Goal: Task Accomplishment & Management: Complete application form

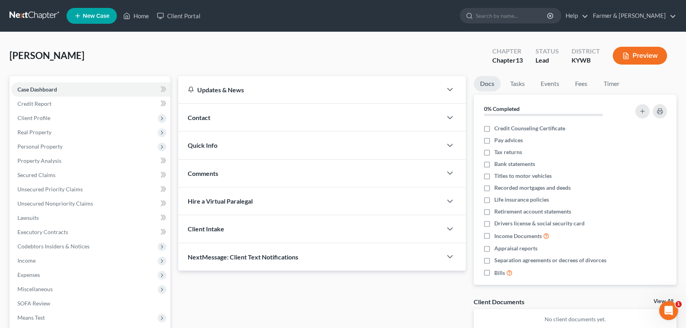
click at [348, 52] on div "[PERSON_NAME] Upgraded Chapter Chapter 13 Status Lead District [GEOGRAPHIC_DATA…" at bounding box center [343, 59] width 667 height 34
click at [245, 114] on div "Contact" at bounding box center [310, 117] width 264 height 27
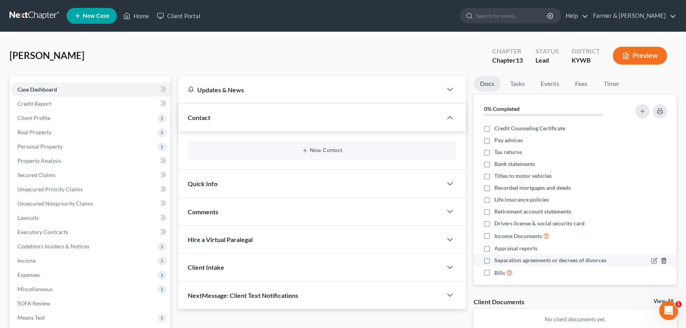
click at [663, 261] on line "button" at bounding box center [663, 261] width 0 height 2
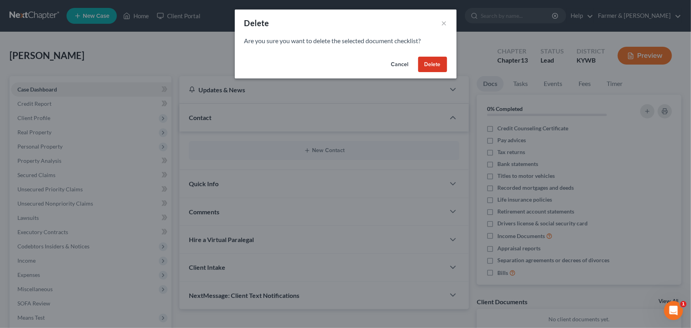
click at [425, 66] on button "Delete" at bounding box center [432, 65] width 29 height 16
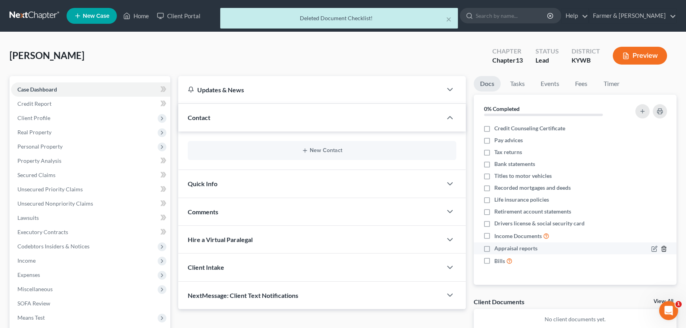
click at [660, 249] on icon "button" at bounding box center [663, 248] width 6 height 6
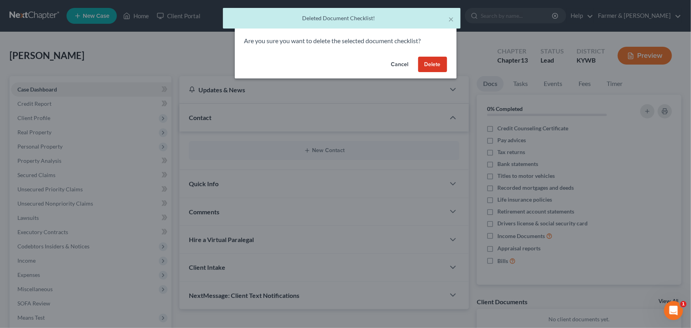
click at [433, 59] on button "Delete" at bounding box center [432, 65] width 29 height 16
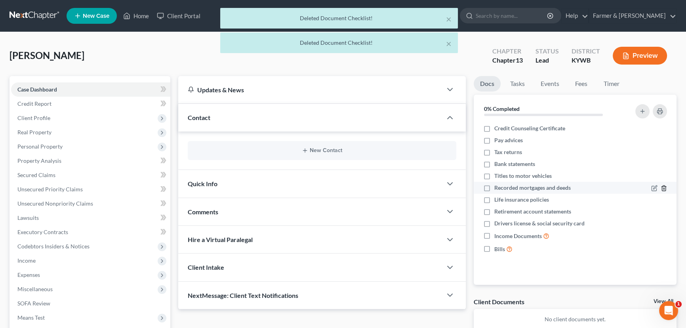
click at [665, 188] on icon "button" at bounding box center [663, 188] width 4 height 5
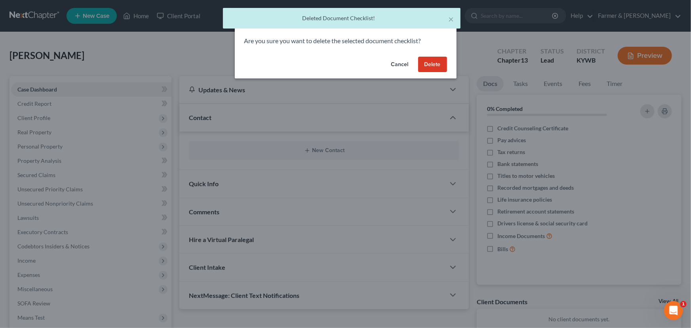
click at [424, 67] on button "Delete" at bounding box center [432, 65] width 29 height 16
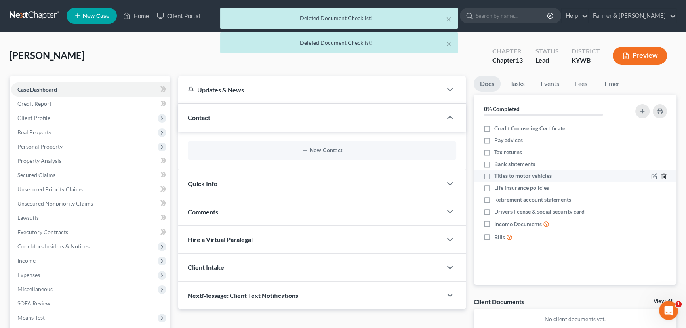
click at [664, 175] on icon "button" at bounding box center [663, 176] width 6 height 6
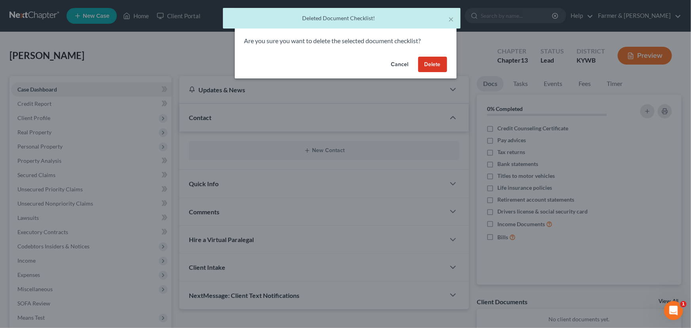
click at [436, 59] on button "Delete" at bounding box center [432, 65] width 29 height 16
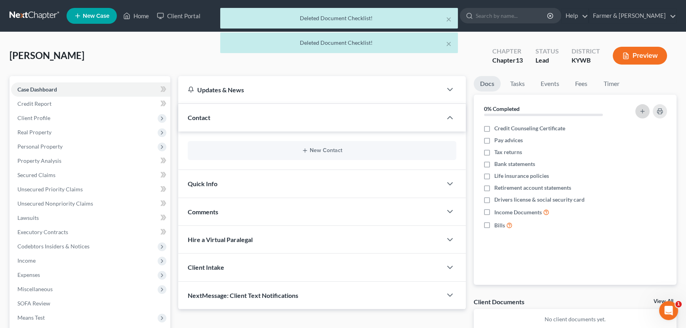
click at [641, 111] on line "button" at bounding box center [642, 111] width 4 height 0
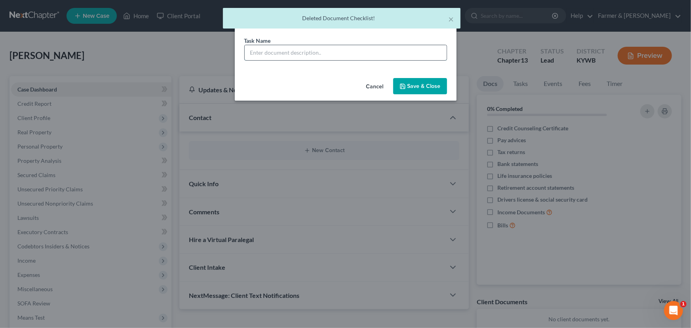
click at [280, 52] on input "text" at bounding box center [346, 52] width 202 height 15
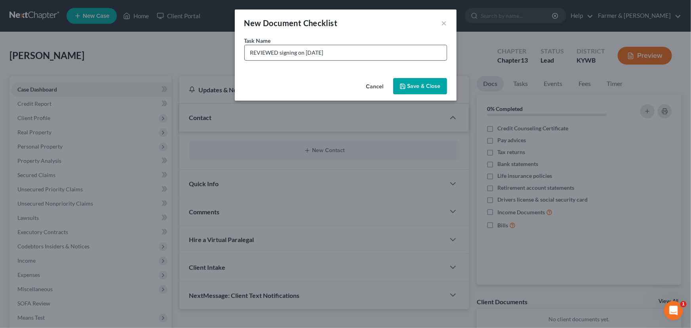
drag, startPoint x: 337, startPoint y: 51, endPoint x: 307, endPoint y: 53, distance: 30.5
click at [307, 53] on input "REVIEWED signing on [DATE]" at bounding box center [346, 52] width 202 height 15
type input "REVIEWED signing on [DATE]"
click at [411, 86] on button "Save & Close" at bounding box center [420, 86] width 54 height 17
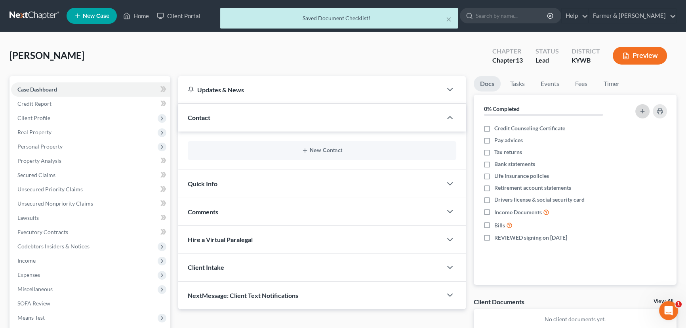
click at [642, 111] on line "button" at bounding box center [642, 111] width 0 height 4
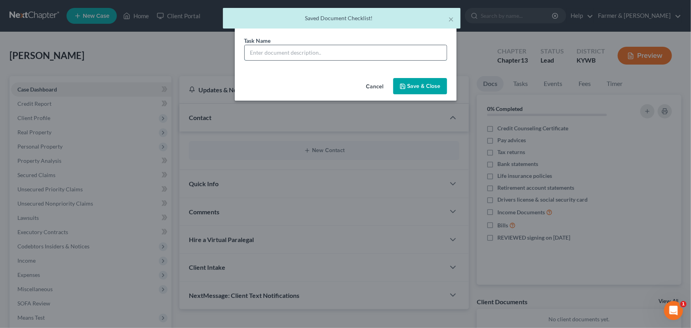
drag, startPoint x: 278, startPoint y: 53, endPoint x: 284, endPoint y: 59, distance: 8.4
click at [278, 53] on input "text" at bounding box center [346, 52] width 202 height 15
type input "Signature Pages Sent"
click at [403, 84] on icon "button" at bounding box center [402, 86] width 6 height 6
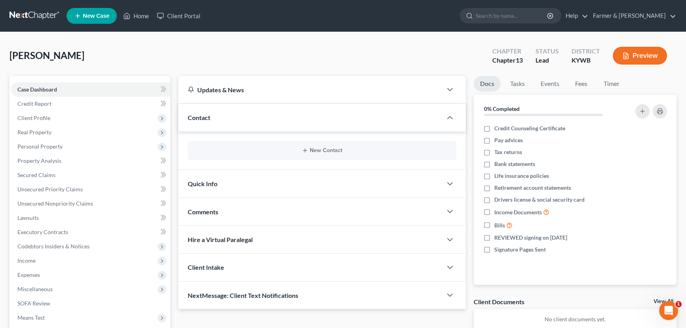
click at [285, 60] on div "[PERSON_NAME] Upgraded Chapter Chapter 13 Status Lead District [GEOGRAPHIC_DATA…" at bounding box center [343, 59] width 667 height 34
click at [321, 148] on button "New Contact" at bounding box center [322, 150] width 256 height 6
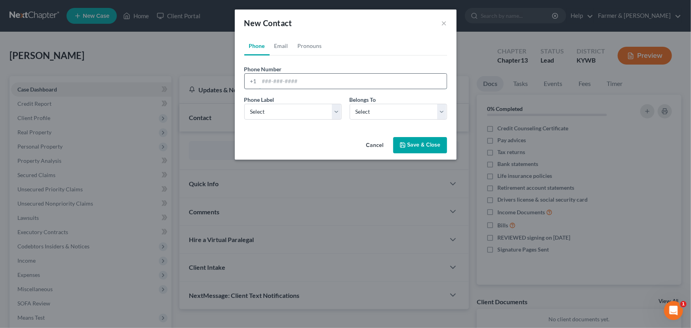
click at [272, 81] on input "tel" at bounding box center [352, 81] width 187 height 15
paste input "2709992134"
type input "2709992134"
drag, startPoint x: 263, startPoint y: 105, endPoint x: 263, endPoint y: 113, distance: 7.9
click at [263, 105] on select "Select Mobile Home Work Other" at bounding box center [292, 112] width 97 height 16
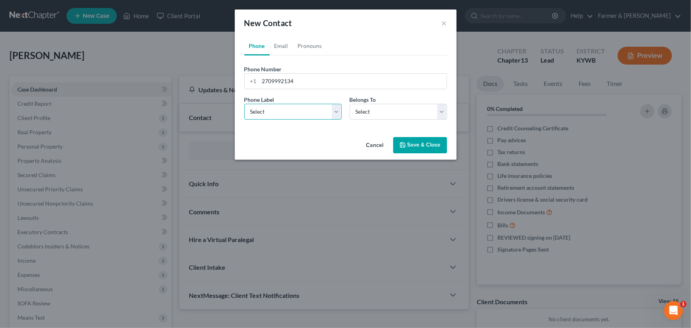
select select "0"
click at [244, 104] on select "Select Mobile Home Work Other" at bounding box center [292, 112] width 97 height 16
click at [360, 110] on select "Select Client Other" at bounding box center [398, 112] width 97 height 16
select select "0"
click at [350, 104] on select "Select Client Other" at bounding box center [398, 112] width 97 height 16
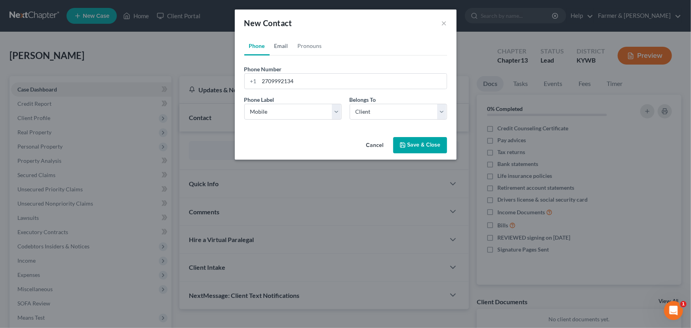
click at [281, 48] on link "Email" at bounding box center [281, 45] width 23 height 19
click at [284, 78] on input "email" at bounding box center [352, 81] width 187 height 15
paste input "[EMAIL_ADDRESS][DOMAIN_NAME]"
type input "[EMAIL_ADDRESS][DOMAIN_NAME]"
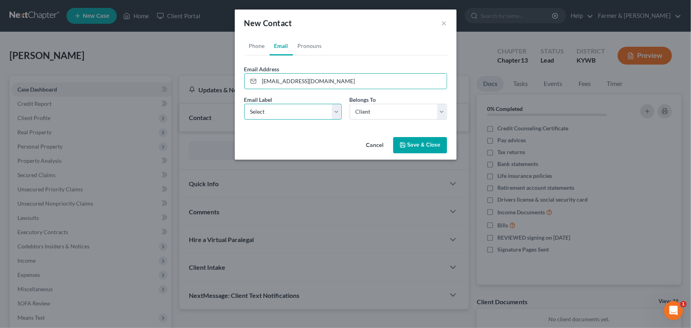
drag, startPoint x: 291, startPoint y: 103, endPoint x: 291, endPoint y: 117, distance: 13.9
click at [291, 104] on select "Select Home Work Other" at bounding box center [292, 112] width 97 height 16
select select "0"
click at [244, 104] on select "Select Home Work Other" at bounding box center [292, 112] width 97 height 16
click at [402, 142] on icon "button" at bounding box center [402, 145] width 6 height 6
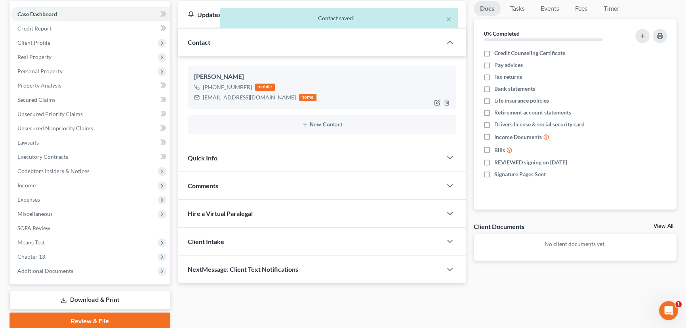
scroll to position [106, 0]
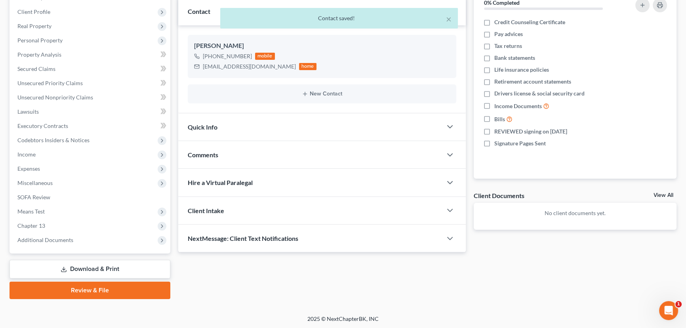
click at [269, 160] on div "Comments" at bounding box center [310, 154] width 264 height 27
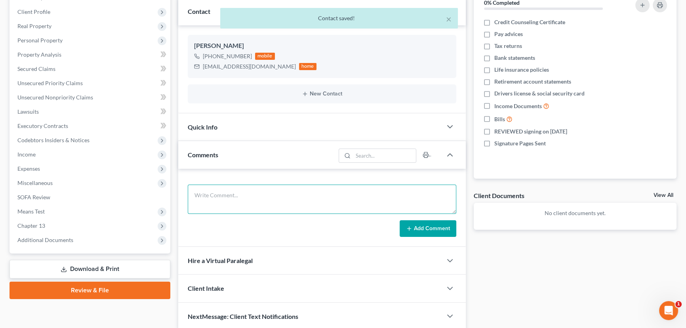
click at [236, 191] on textarea at bounding box center [322, 198] width 268 height 29
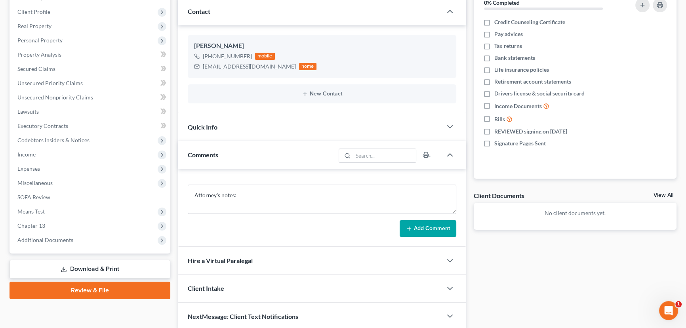
click at [545, 282] on div "Docs Tasks Events Fees Timer 0% Completed Nothing here yet! Credit Counseling C…" at bounding box center [574, 150] width 211 height 360
click at [250, 197] on textarea "Attorney's notes:" at bounding box center [322, 198] width 268 height 29
click at [244, 210] on textarea "Attorney's notes:" at bounding box center [322, 198] width 268 height 29
paste textarea "Total debt: $30,000 Credit cards: $30,000 Personal loans: $0 Medical bills: $0 …"
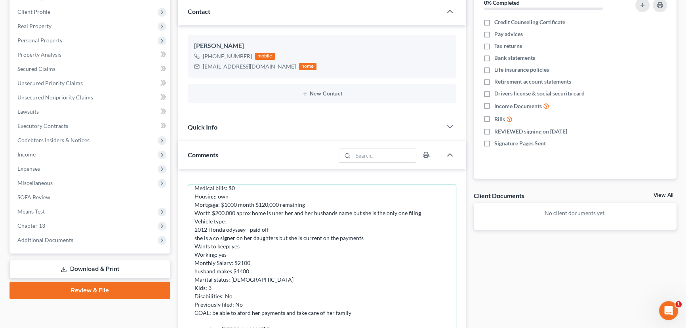
drag, startPoint x: 451, startPoint y: 210, endPoint x: 431, endPoint y: 344, distance: 135.8
click at [431, 327] on html "Home New Case Client Portal Farmer & Wright [EMAIL_ADDRESS][DOMAIN_NAME] My Acc…" at bounding box center [343, 193] width 686 height 599
click at [239, 314] on textarea "Attorney's notes: Total debt: $30,000 Credit cards: $30,000 Personal loans: $0 …" at bounding box center [322, 265] width 268 height 163
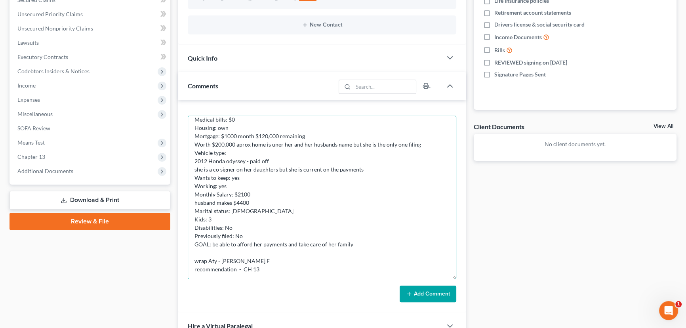
scroll to position [178, 0]
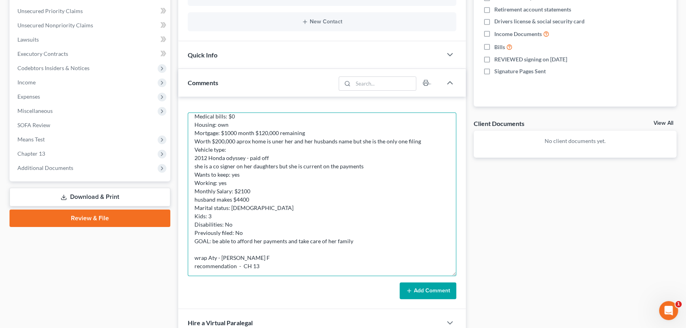
click at [211, 259] on textarea "Attorney's notes: Total debt: $30,000 Credit cards: $30,000 Personal loans: $0 …" at bounding box center [322, 193] width 268 height 163
type textarea "Attorney's notes: Total debt: $30,000 Credit cards: $30,000 Personal loans: $0 …"
click at [441, 287] on button "Add Comment" at bounding box center [427, 290] width 57 height 17
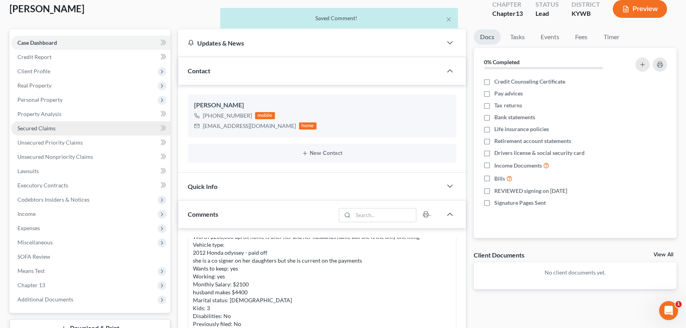
scroll to position [34, 0]
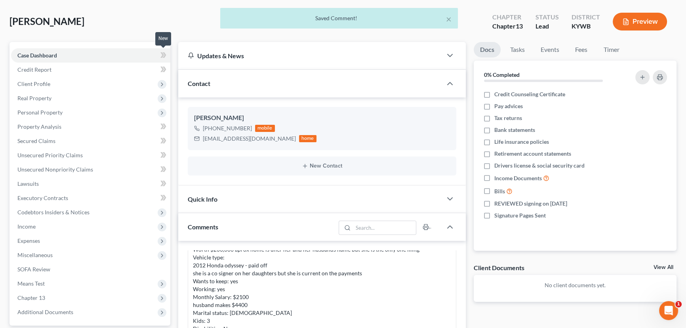
click at [165, 54] on icon at bounding box center [165, 55] width 4 height 6
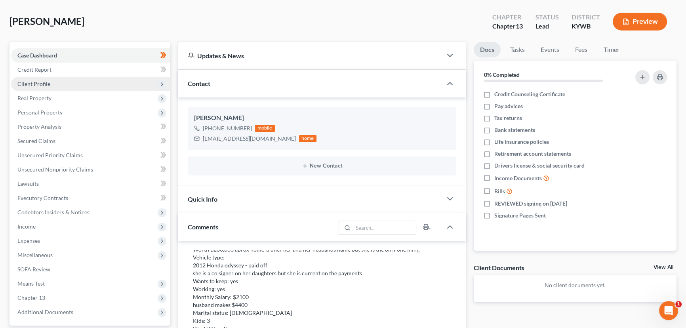
click at [74, 88] on span "Client Profile" at bounding box center [90, 84] width 159 height 14
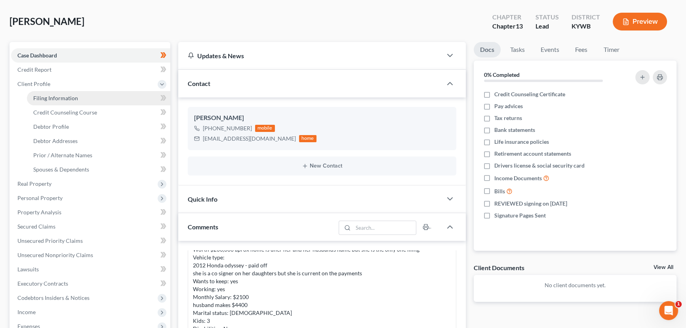
click at [78, 103] on link "Filing Information" at bounding box center [98, 98] width 143 height 14
select select "1"
select select "0"
select select "3"
select select "33"
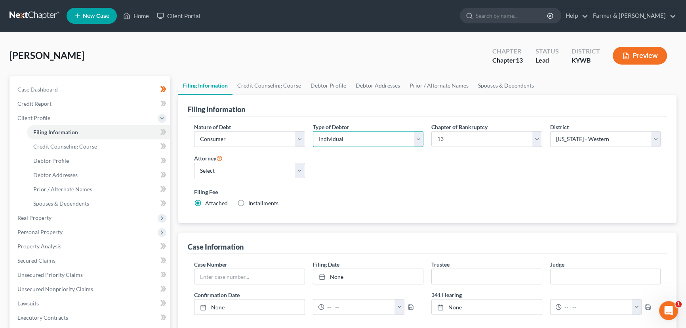
click at [392, 135] on select "Select Individual Joint" at bounding box center [368, 139] width 111 height 16
click at [355, 61] on div "[PERSON_NAME] Upgraded Chapter Chapter 13 Status Lead District [GEOGRAPHIC_DATA…" at bounding box center [343, 59] width 667 height 34
drag, startPoint x: 224, startPoint y: 168, endPoint x: 226, endPoint y: 173, distance: 5.3
click at [224, 168] on select "Select [PERSON_NAME] - KYWB [PERSON_NAME] - [PERSON_NAME] - KYWB" at bounding box center [249, 171] width 111 height 16
select select "0"
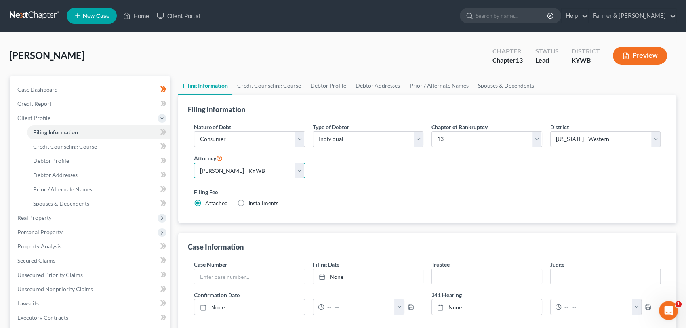
click at [194, 163] on select "Select [PERSON_NAME] - KYWB [PERSON_NAME] - [PERSON_NAME] - KYWB" at bounding box center [249, 171] width 111 height 16
click at [345, 189] on label "Filing Fee" at bounding box center [427, 192] width 466 height 8
click at [157, 131] on span at bounding box center [163, 133] width 14 height 12
click at [131, 144] on link "Credit Counseling Course" at bounding box center [98, 146] width 143 height 14
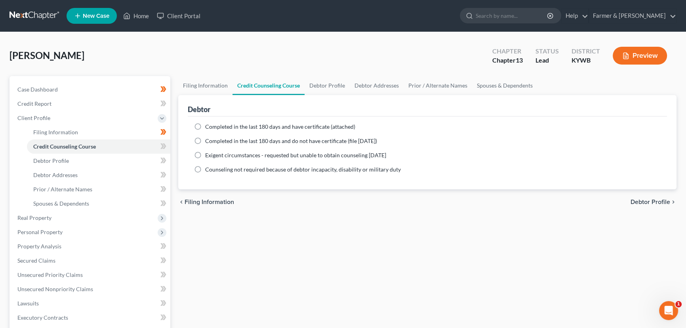
click at [205, 128] on label "Completed in the last 180 days and have certificate (attached)" at bounding box center [280, 127] width 150 height 8
click at [208, 128] on input "Completed in the last 180 days and have certificate (attached)" at bounding box center [210, 125] width 5 height 5
radio input "true"
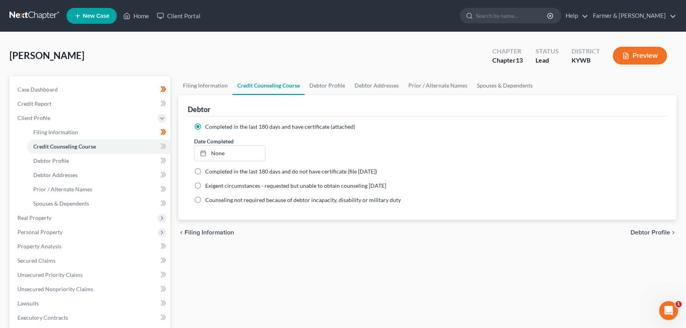
click at [209, 143] on label "Date Completed" at bounding box center [214, 141] width 40 height 8
type input "[DATE]"
click at [212, 148] on link "[DATE]" at bounding box center [229, 153] width 70 height 15
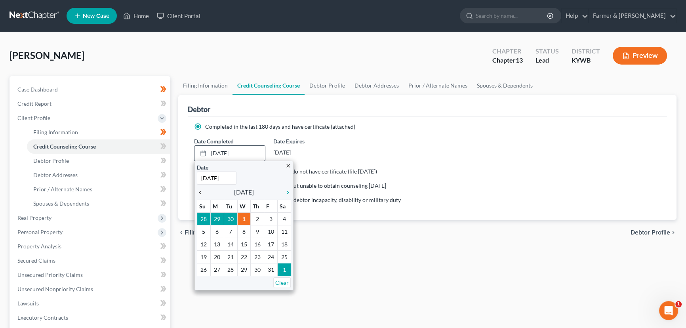
click at [200, 193] on icon "chevron_left" at bounding box center [202, 192] width 10 height 6
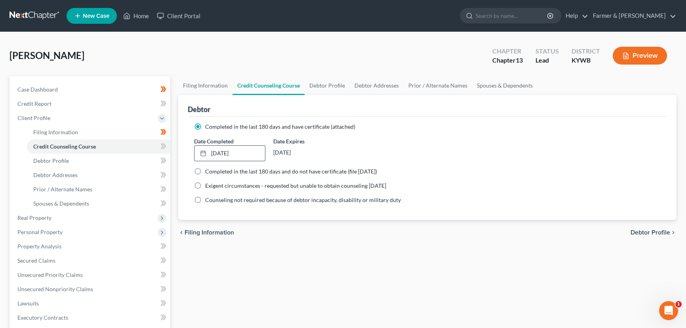
click at [202, 44] on div "[PERSON_NAME] Upgraded Chapter Chapter 13 Status Lead District [GEOGRAPHIC_DATA…" at bounding box center [343, 59] width 667 height 34
click at [162, 146] on icon at bounding box center [163, 146] width 6 height 10
click at [174, 145] on div "Filing Information Credit Counseling Course Debtor Profile Debtor Addresses Pri…" at bounding box center [427, 283] width 506 height 414
click at [118, 168] on link "Debtor Addresses" at bounding box center [98, 175] width 143 height 14
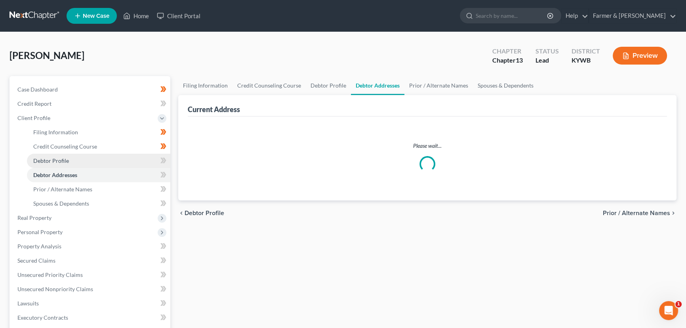
select select "0"
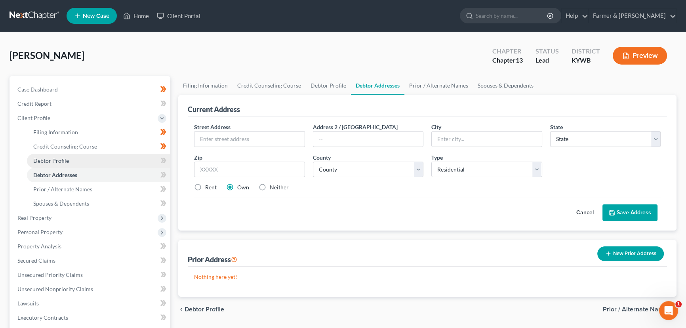
click at [104, 160] on link "Debtor Profile" at bounding box center [98, 161] width 143 height 14
select select "0"
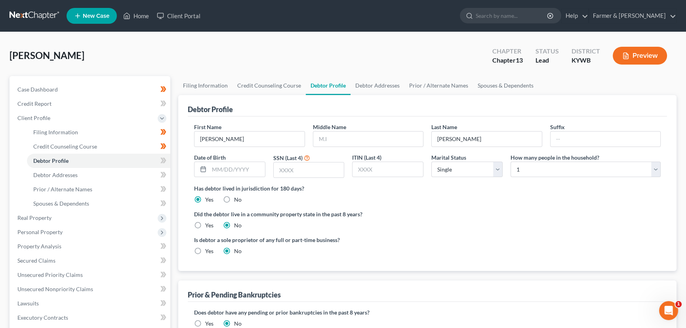
click at [310, 177] on div "First Name [PERSON_NAME] Middle Name Last Name [PERSON_NAME] Date of Birth SSN …" at bounding box center [427, 153] width 474 height 61
click at [300, 169] on input "text" at bounding box center [309, 169] width 70 height 15
type input "5018"
click at [244, 158] on div "Date of Birth" at bounding box center [229, 165] width 79 height 25
click at [241, 160] on div "Date of Birth" at bounding box center [229, 165] width 79 height 25
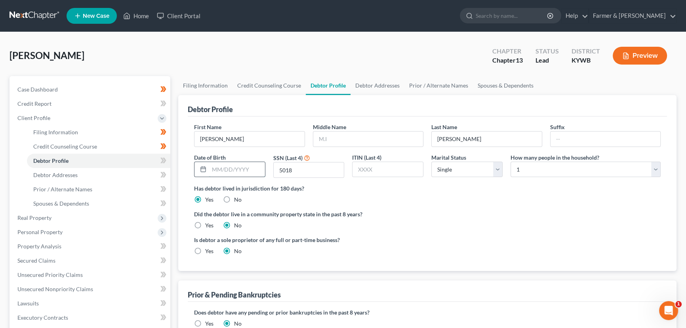
click at [237, 163] on input "text" at bounding box center [237, 169] width 56 height 15
click at [332, 143] on input "text" at bounding box center [368, 138] width 110 height 15
type input "[PERSON_NAME]"
click at [250, 167] on input "text" at bounding box center [237, 169] width 56 height 15
click at [243, 166] on input "text" at bounding box center [237, 169] width 56 height 15
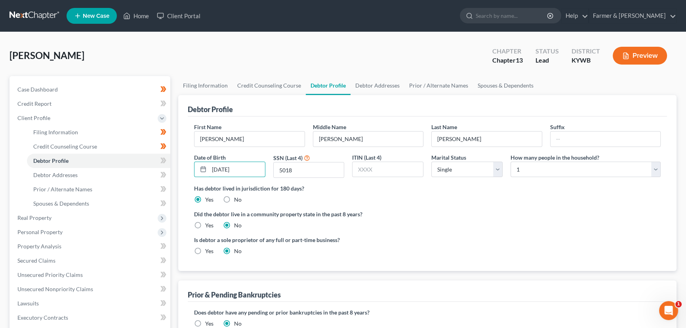
type input "[DATE]"
click at [217, 58] on div "[PERSON_NAME] Upgraded Chapter Chapter 13 Status Lead District [GEOGRAPHIC_DATA…" at bounding box center [343, 59] width 667 height 34
click at [448, 177] on div "First Name [PERSON_NAME] Middle Name [PERSON_NAME] Last Name [PERSON_NAME] Date…" at bounding box center [427, 153] width 474 height 61
click at [450, 174] on select "Select Single Married Separated Divorced Widowed" at bounding box center [466, 170] width 71 height 16
select select "1"
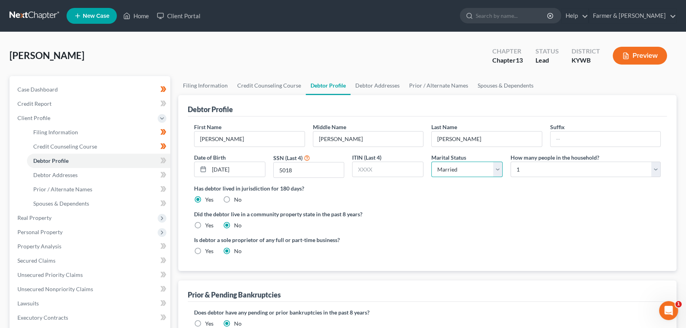
click at [431, 162] on select "Select Single Married Separated Divorced Widowed" at bounding box center [466, 170] width 71 height 16
click at [538, 162] on select "Select 1 2 3 4 5 6 7 8 9 10 11 12 13 14 15 16 17 18 19 20" at bounding box center [585, 170] width 150 height 16
select select "4"
click at [510, 162] on select "Select 1 2 3 4 5 6 7 8 9 10 11 12 13 14 15 16 17 18 19 20" at bounding box center [585, 170] width 150 height 16
click at [322, 40] on div "[PERSON_NAME] Upgraded Chapter Chapter 13 Status Lead District [GEOGRAPHIC_DATA…" at bounding box center [343, 269] width 686 height 474
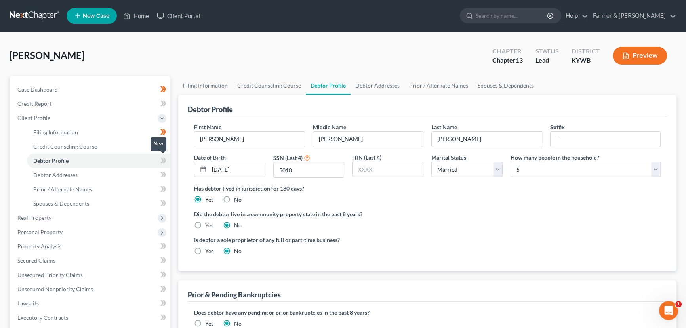
click at [167, 158] on span at bounding box center [163, 162] width 14 height 12
click at [174, 130] on div "Filing Information Credit Counseling Course Debtor Profile Debtor Addresses Pri…" at bounding box center [427, 283] width 506 height 414
click at [92, 173] on link "Debtor Addresses" at bounding box center [98, 175] width 143 height 14
select select "0"
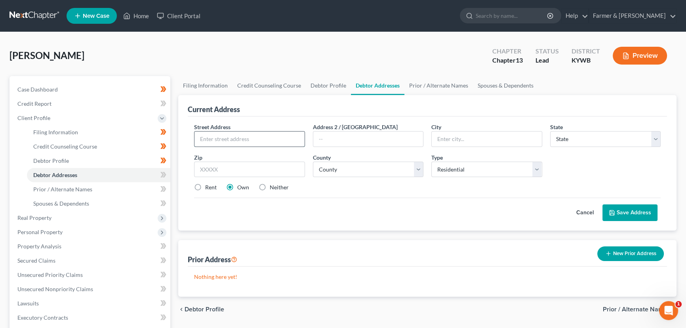
click at [226, 142] on input "text" at bounding box center [249, 138] width 110 height 15
paste input "[STREET_ADDRESS]"
type input "[STREET_ADDRESS]"
click at [335, 196] on div "Street Address * [STREET_ADDRESS] * State * State [US_STATE] AK AR AZ CA CO CT …" at bounding box center [427, 160] width 474 height 75
click at [258, 171] on input "text" at bounding box center [249, 170] width 111 height 16
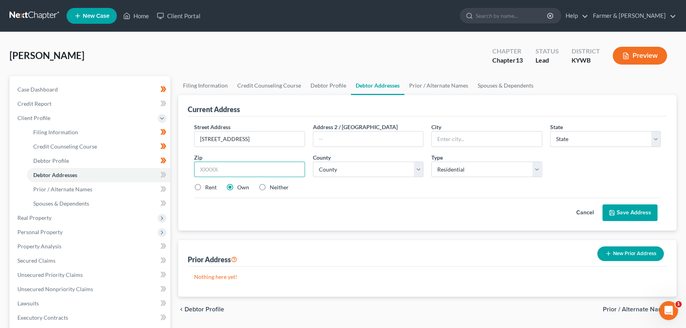
paste input "42261"
type input "42261"
type input "Morgantown"
select select "18"
click at [322, 186] on div "Rent Own Neither" at bounding box center [427, 187] width 474 height 8
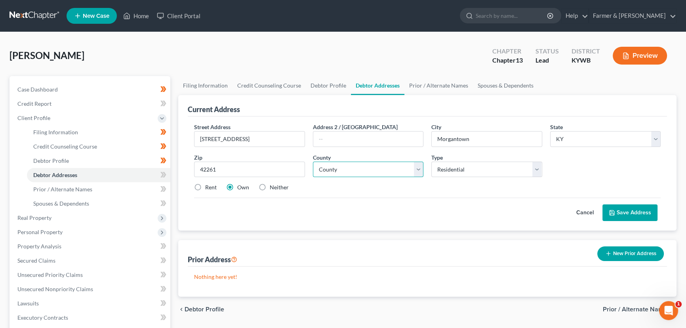
click at [346, 168] on select "County [GEOGRAPHIC_DATA] [GEOGRAPHIC_DATA] [GEOGRAPHIC_DATA] [GEOGRAPHIC_DATA] …" at bounding box center [368, 170] width 111 height 16
select select "15"
click at [313, 162] on select "County [GEOGRAPHIC_DATA] [GEOGRAPHIC_DATA] [GEOGRAPHIC_DATA] [GEOGRAPHIC_DATA] …" at bounding box center [368, 170] width 111 height 16
click at [614, 215] on button "Save Address" at bounding box center [629, 212] width 55 height 17
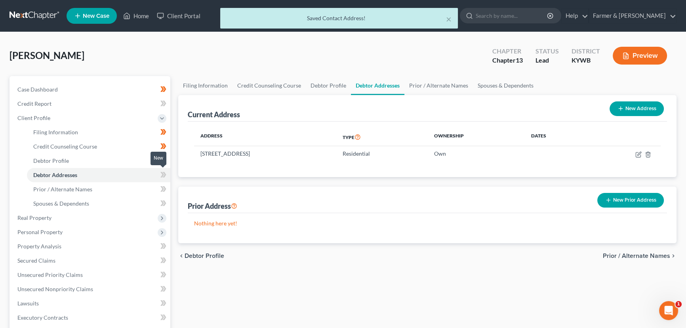
click at [163, 175] on icon at bounding box center [163, 175] width 6 height 10
click at [170, 163] on span at bounding box center [163, 162] width 14 height 12
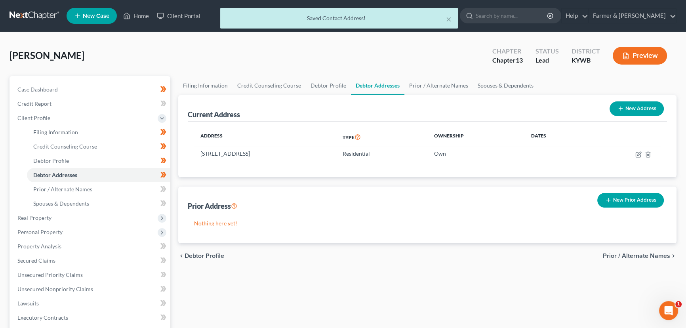
click at [176, 172] on div "Filing Information Credit Counseling Course Debtor Profile Debtor Addresses Pri…" at bounding box center [427, 283] width 506 height 414
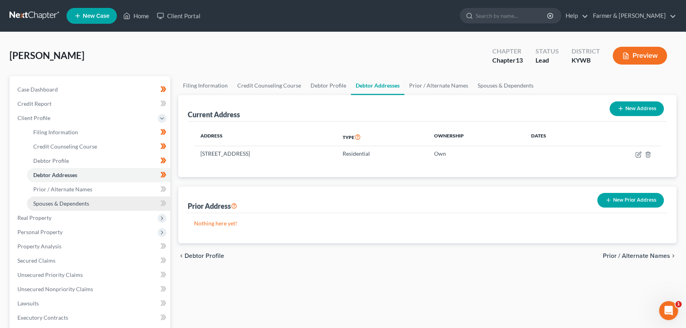
click at [95, 203] on link "Spouses & Dependents" at bounding box center [98, 203] width 143 height 14
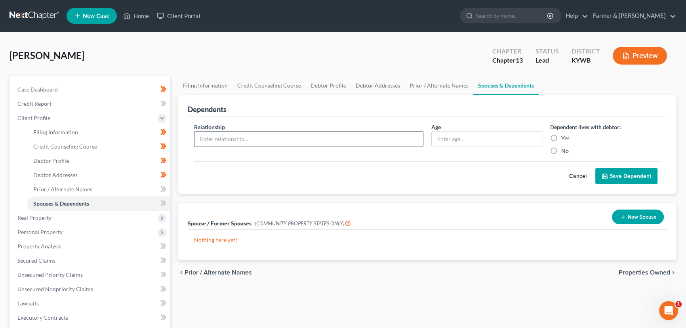
click at [240, 144] on input "text" at bounding box center [308, 138] width 228 height 15
type input "Daughter"
click at [449, 142] on input "text" at bounding box center [486, 138] width 110 height 15
type input "20"
click at [607, 168] on button "Save Dependent" at bounding box center [626, 176] width 62 height 17
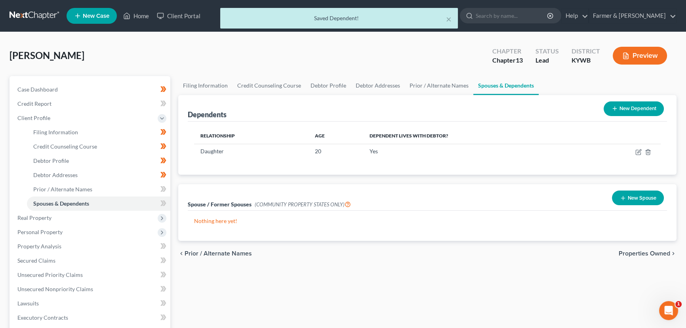
click at [651, 109] on button "New Dependent" at bounding box center [633, 108] width 60 height 15
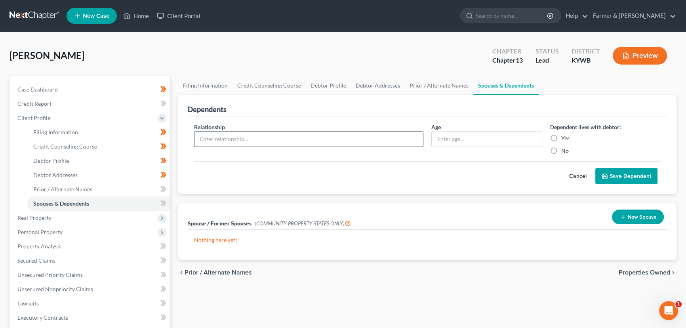
click at [231, 143] on input "text" at bounding box center [308, 138] width 228 height 15
type input "Daughter"
click at [466, 143] on input "text" at bounding box center [486, 138] width 110 height 15
type input "13"
click at [616, 178] on button "Save Dependent" at bounding box center [626, 176] width 62 height 17
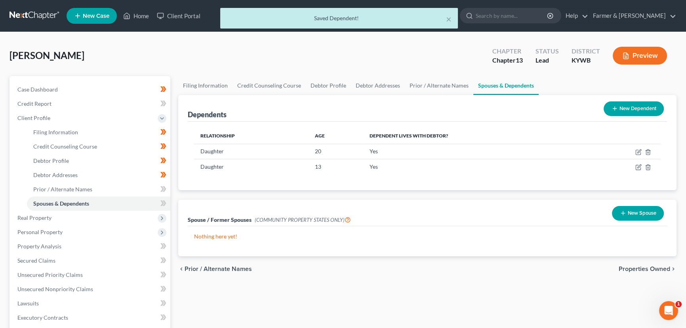
click at [614, 105] on icon at bounding box center [614, 108] width 6 height 6
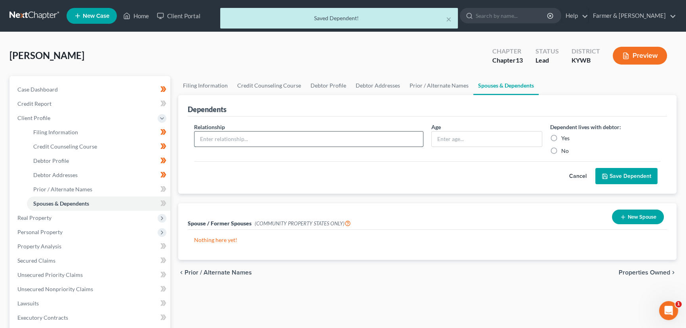
click at [273, 136] on input "text" at bounding box center [308, 138] width 228 height 15
type input "Son"
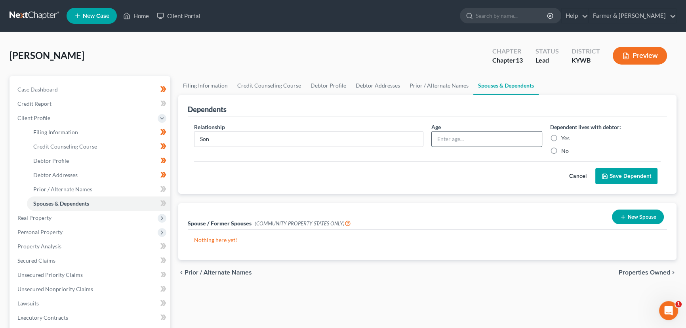
click at [439, 140] on input "text" at bounding box center [486, 138] width 110 height 15
type input "10"
click at [635, 176] on button "Save Dependent" at bounding box center [626, 176] width 62 height 17
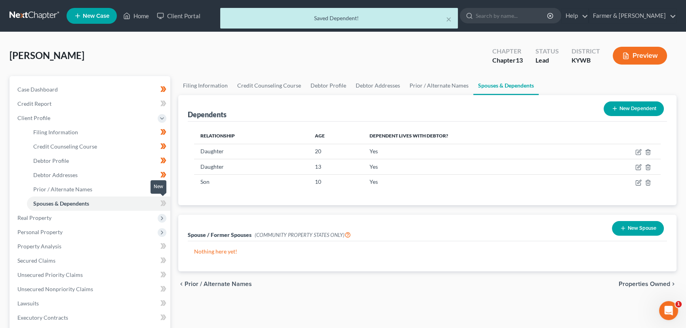
click at [163, 203] on icon at bounding box center [163, 203] width 6 height 10
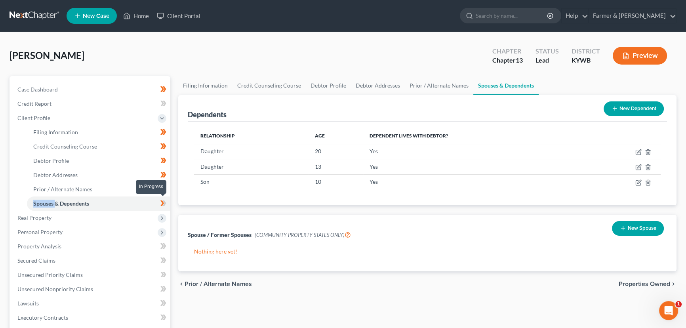
click at [163, 203] on icon at bounding box center [163, 203] width 6 height 10
click at [172, 194] on div "Case Dashboard Payments Invoices Payments Payments Credit Report Client Profile" at bounding box center [90, 283] width 169 height 414
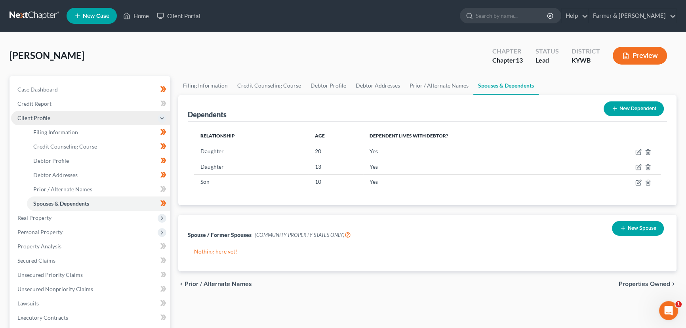
click at [50, 118] on span "Client Profile" at bounding box center [90, 118] width 159 height 14
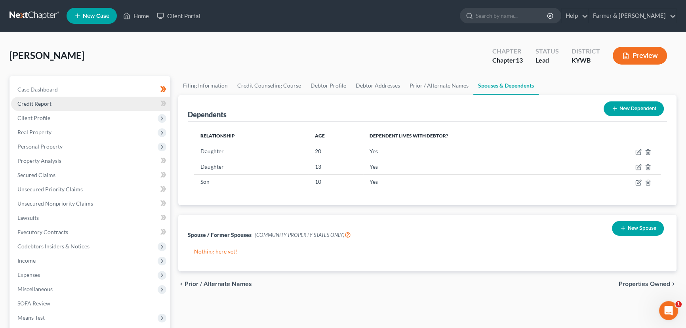
click at [59, 103] on link "Credit Report" at bounding box center [90, 104] width 159 height 14
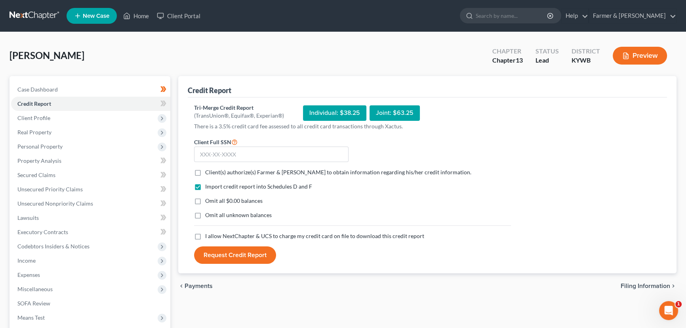
click at [205, 173] on label "Client(s) authorize(s) Farmer & [PERSON_NAME] to obtain information regarding h…" at bounding box center [338, 172] width 266 height 8
click at [208, 173] on input "Client(s) authorize(s) Farmer & [PERSON_NAME] to obtain information regarding h…" at bounding box center [210, 170] width 5 height 5
checkbox input "true"
click at [205, 197] on label "Omit all $0.00 balances" at bounding box center [233, 201] width 57 height 8
click at [208, 197] on input "Omit all $0.00 balances" at bounding box center [210, 199] width 5 height 5
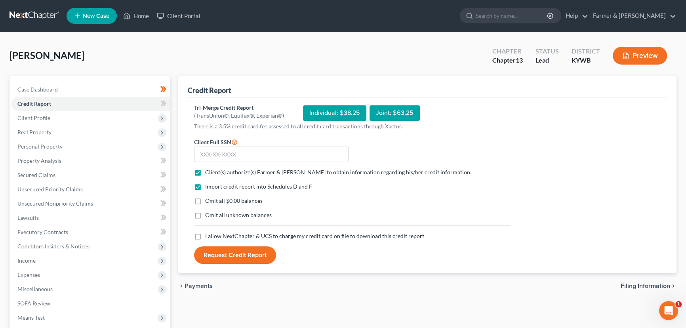
checkbox input "true"
click at [205, 239] on label "I allow NextChapter & UCS to charge my credit card on file to download this cre…" at bounding box center [314, 236] width 219 height 8
click at [208, 237] on input "I allow NextChapter & UCS to charge my credit card on file to download this cre…" at bounding box center [210, 234] width 5 height 5
checkbox input "true"
click at [182, 206] on div "Credit Report Tri-Merge Credit Report (TransUnion®, Equifax®, Experian®) Indivi…" at bounding box center [427, 175] width 498 height 198
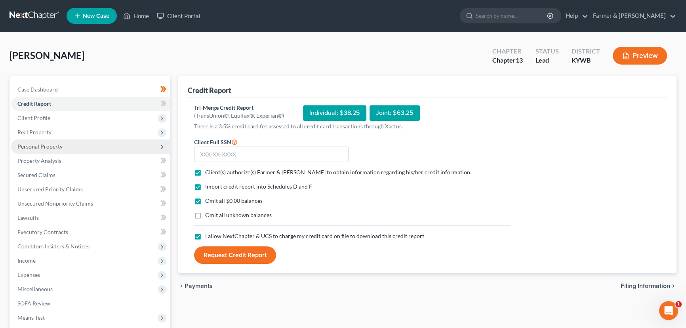
click at [42, 144] on span "Personal Property" at bounding box center [39, 146] width 45 height 7
click at [43, 148] on span "Personal Property" at bounding box center [39, 146] width 45 height 7
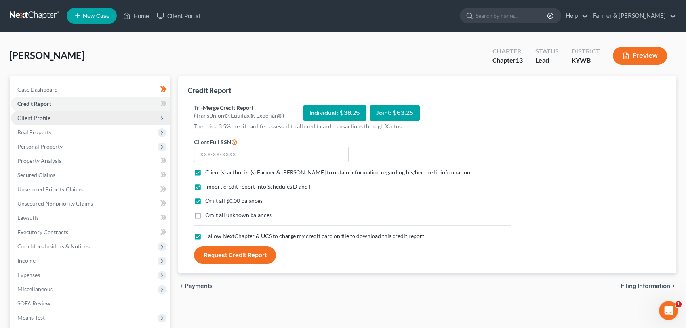
click at [44, 118] on span "Client Profile" at bounding box center [33, 117] width 33 height 7
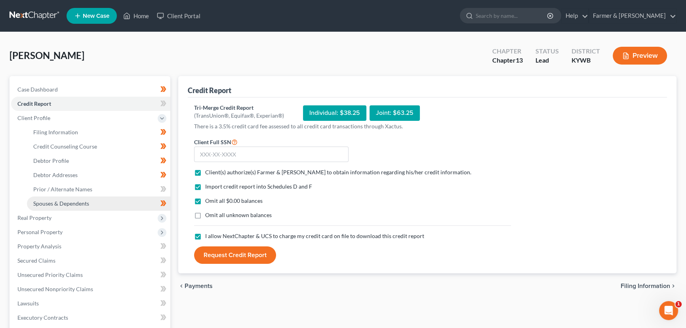
click at [56, 198] on link "Spouses & Dependents" at bounding box center [98, 203] width 143 height 14
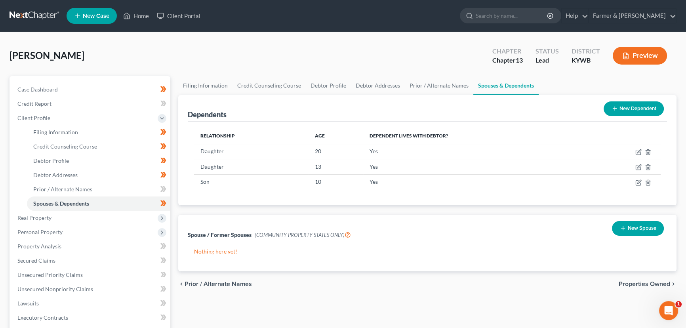
click at [621, 111] on button "New Dependent" at bounding box center [633, 108] width 60 height 15
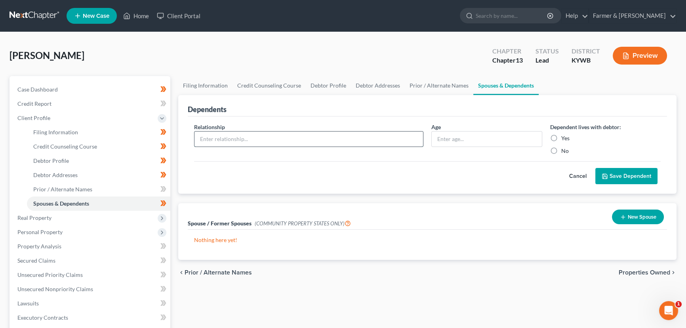
click at [319, 139] on input "text" at bounding box center [308, 138] width 228 height 15
type input "Daughter"
click at [453, 142] on input "text" at bounding box center [486, 138] width 110 height 15
type input "18"
click at [630, 176] on button "Save Dependent" at bounding box center [626, 176] width 62 height 17
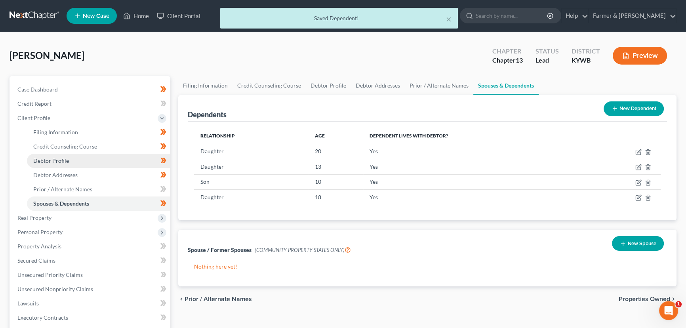
click at [66, 158] on span "Debtor Profile" at bounding box center [51, 160] width 36 height 7
select select "1"
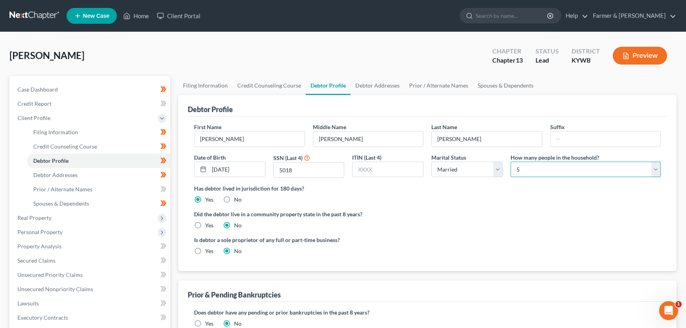
click at [513, 166] on select "Select 1 2 3 4 5 6 7 8 9 10 11 12 13 14 15 16 17 18 19 20" at bounding box center [585, 170] width 150 height 16
select select "5"
click at [510, 162] on select "Select 1 2 3 4 5 6 7 8 9 10 11 12 13 14 15 16 17 18 19 20" at bounding box center [585, 170] width 150 height 16
click at [278, 68] on div "[PERSON_NAME] Upgraded Chapter Chapter 13 Status Lead District [GEOGRAPHIC_DATA…" at bounding box center [343, 59] width 667 height 34
click at [74, 118] on span "Client Profile" at bounding box center [90, 118] width 159 height 14
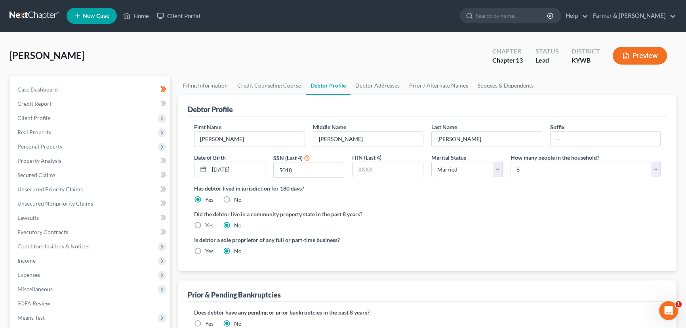
click at [173, 58] on div "[PERSON_NAME] Upgraded Chapter Chapter 13 Status Lead District [GEOGRAPHIC_DATA…" at bounding box center [343, 59] width 667 height 34
click at [47, 115] on span "Client Profile" at bounding box center [33, 117] width 33 height 7
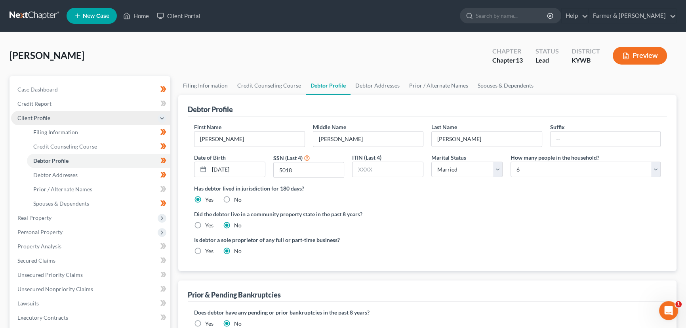
click at [49, 118] on span "Client Profile" at bounding box center [33, 117] width 33 height 7
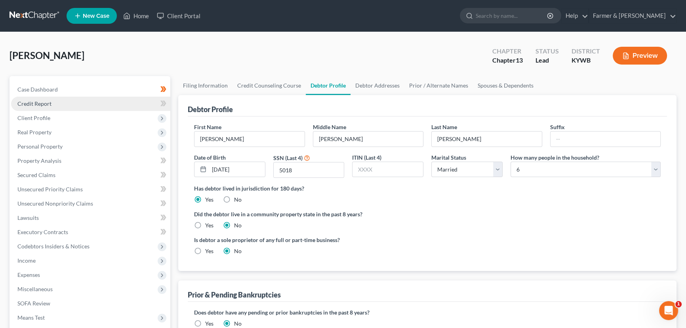
click at [55, 104] on link "Credit Report" at bounding box center [90, 104] width 159 height 14
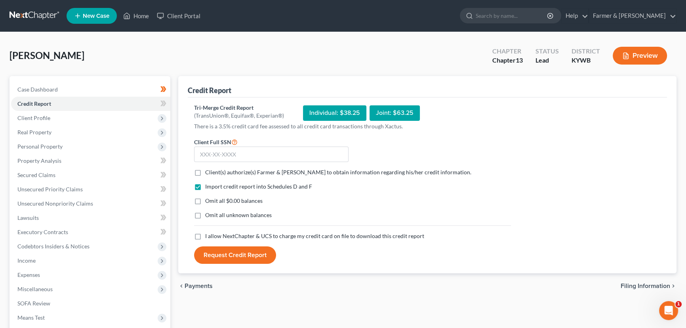
click at [205, 173] on label "Client(s) authorize(s) Farmer & [PERSON_NAME] to obtain information regarding h…" at bounding box center [338, 172] width 266 height 8
click at [208, 173] on input "Client(s) authorize(s) Farmer & [PERSON_NAME] to obtain information regarding h…" at bounding box center [210, 170] width 5 height 5
checkbox input "true"
click at [205, 200] on label "Omit all $0.00 balances" at bounding box center [233, 201] width 57 height 8
click at [208, 200] on input "Omit all $0.00 balances" at bounding box center [210, 199] width 5 height 5
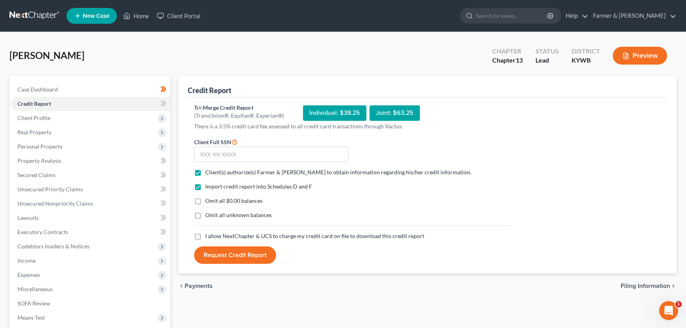
checkbox input "true"
click at [205, 239] on label "I allow NextChapter & UCS to charge my credit card on file to download this cre…" at bounding box center [314, 236] width 219 height 8
click at [208, 237] on input "I allow NextChapter & UCS to charge my credit card on file to download this cre…" at bounding box center [210, 234] width 5 height 5
checkbox input "true"
click at [219, 158] on input "text" at bounding box center [271, 154] width 154 height 16
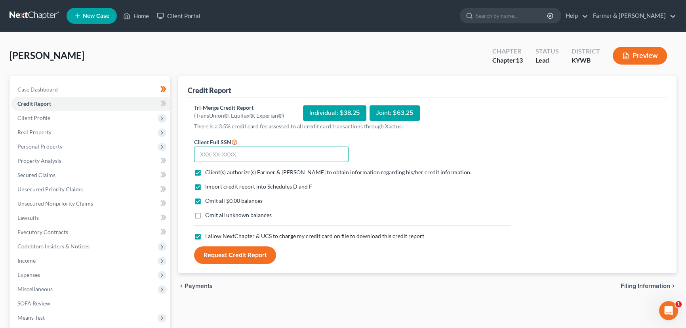
paste input "405-21-5018"
type input "405-21-5018"
click at [233, 255] on button "Request Credit Report" at bounding box center [235, 254] width 82 height 17
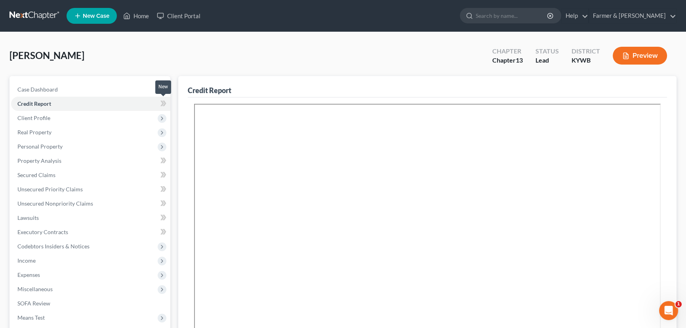
click at [163, 99] on icon at bounding box center [163, 104] width 6 height 10
click at [187, 48] on div "[PERSON_NAME] Upgraded Chapter Chapter 13 Status Lead District [GEOGRAPHIC_DATA…" at bounding box center [343, 59] width 667 height 34
click at [174, 55] on div "[PERSON_NAME] Upgraded Chapter Chapter 13 Status Lead District [GEOGRAPHIC_DATA…" at bounding box center [343, 59] width 667 height 34
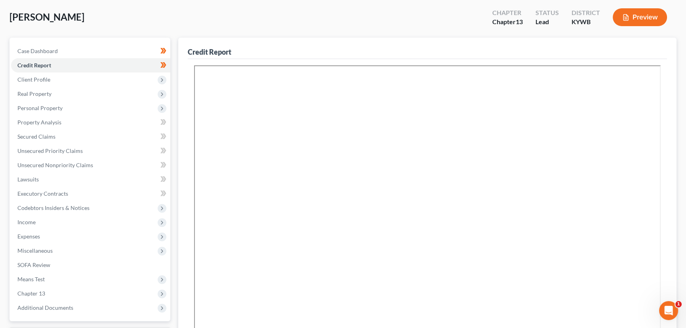
scroll to position [40, 0]
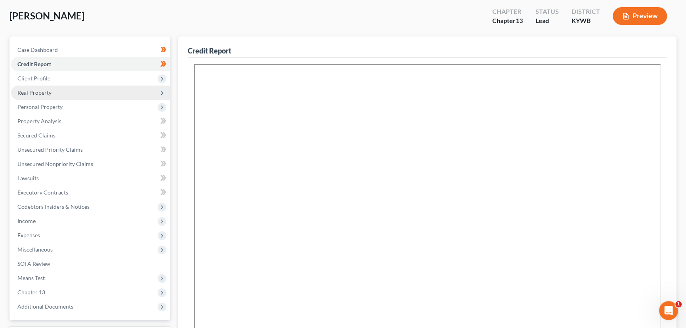
click at [89, 97] on span "Real Property" at bounding box center [90, 93] width 159 height 14
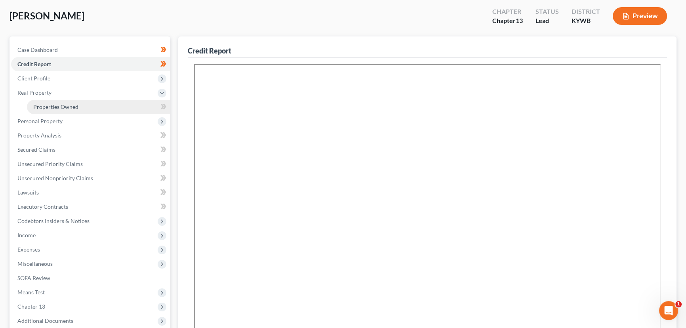
click at [74, 106] on span "Properties Owned" at bounding box center [55, 106] width 45 height 7
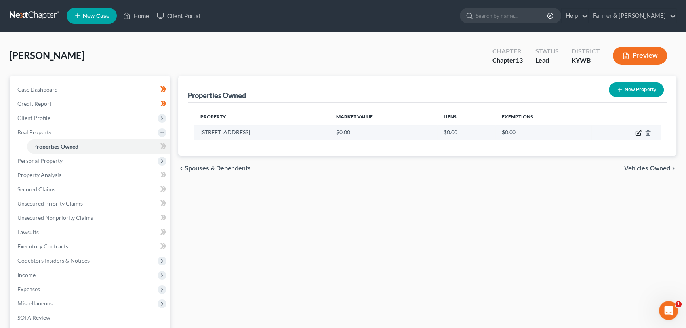
click at [637, 131] on icon "button" at bounding box center [638, 133] width 6 height 6
select select "18"
select select "15"
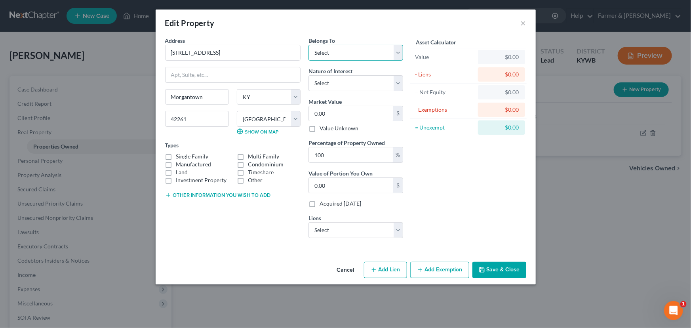
click at [321, 57] on select "Select Debtor 1 Only Debtor 2 Only Debtor 1 And Debtor 2 Only At Least One Of T…" at bounding box center [355, 53] width 95 height 16
click at [308, 45] on select "Select Debtor 1 Only Debtor 2 Only Debtor 1 And Debtor 2 Only At Least One Of T…" at bounding box center [355, 53] width 95 height 16
click at [356, 55] on select "Select Debtor 1 Only Debtor 2 Only Debtor 1 And Debtor 2 Only At Least One Of T…" at bounding box center [355, 53] width 95 height 16
select select "3"
click at [308, 45] on select "Select Debtor 1 Only Debtor 2 Only Debtor 1 And Debtor 2 Only At Least One Of T…" at bounding box center [355, 53] width 95 height 16
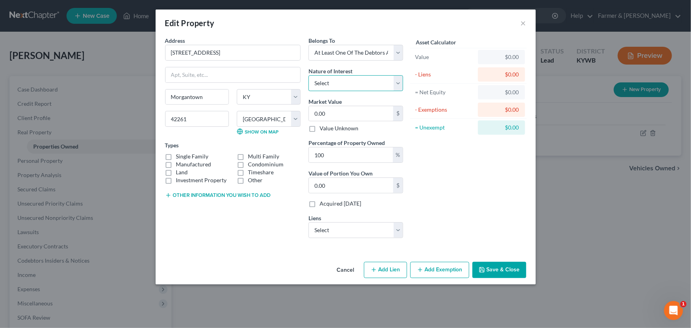
click at [331, 86] on select "Select Fee Simple Joint Tenant Life Estate Equitable Interest Future Interest T…" at bounding box center [355, 83] width 95 height 16
select select "1"
click at [308, 75] on select "Select Fee Simple Joint Tenant Life Estate Equitable Interest Future Interest T…" at bounding box center [355, 83] width 95 height 16
click at [336, 112] on input "0.00" at bounding box center [351, 113] width 84 height 15
click at [326, 151] on input "100" at bounding box center [351, 154] width 84 height 15
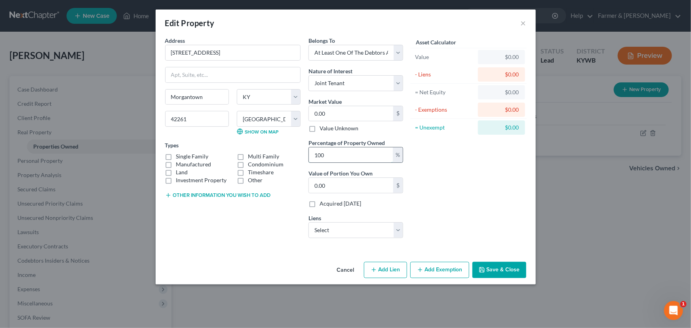
click at [326, 151] on input "100" at bounding box center [351, 154] width 84 height 15
type input "5"
type input "0"
type input "50"
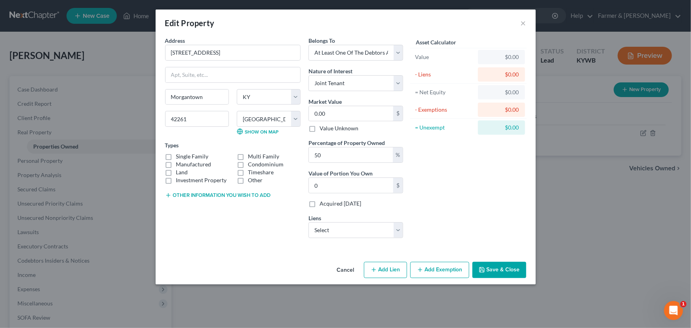
click at [428, 170] on div "Asset Calculator Value $0.00 - Liens $0.00 = Net Equity $0.00 - Exemptions $0.0…" at bounding box center [468, 140] width 123 height 208
drag, startPoint x: 235, startPoint y: 55, endPoint x: 141, endPoint y: 53, distance: 93.8
click at [141, 53] on div "Edit Property × Address * 2729 Flat [GEOGRAPHIC_DATA] [GEOGRAPHIC_DATA] [US_STA…" at bounding box center [345, 164] width 691 height 328
click at [243, 216] on div "Address * 2729 Flat [GEOGRAPHIC_DATA] [GEOGRAPHIC_DATA] [US_STATE][GEOGRAPHIC_D…" at bounding box center [232, 140] width 143 height 208
click at [409, 192] on div "Asset Calculator Value $0.00 - Liens $0.00 = Net Equity $0.00 - Exemptions $0.0…" at bounding box center [468, 140] width 123 height 208
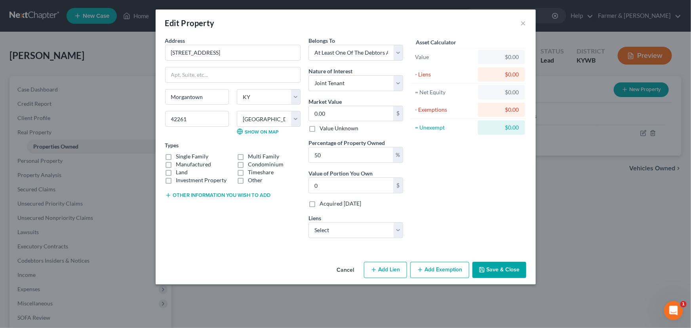
click at [462, 169] on div "Asset Calculator Value $0.00 - Liens $0.00 = Net Equity $0.00 - Exemptions $0.0…" at bounding box center [468, 140] width 123 height 208
drag, startPoint x: 230, startPoint y: 49, endPoint x: 137, endPoint y: 49, distance: 92.2
click at [137, 49] on div "Edit Property × Address * 2729 Flat [GEOGRAPHIC_DATA] [GEOGRAPHIC_DATA] [US_STA…" at bounding box center [345, 164] width 691 height 328
click at [176, 157] on label "Single Family" at bounding box center [192, 156] width 32 height 8
click at [179, 157] on input "Single Family" at bounding box center [181, 154] width 5 height 5
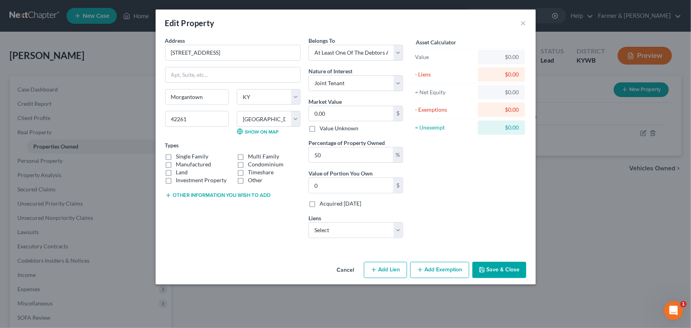
checkbox input "true"
click at [213, 192] on button "Other information you wish to add" at bounding box center [218, 195] width 106 height 6
click at [212, 211] on textarea at bounding box center [232, 213] width 135 height 29
click at [204, 220] on textarea "4 bedrooms 3 bathrooms" at bounding box center [232, 213] width 135 height 29
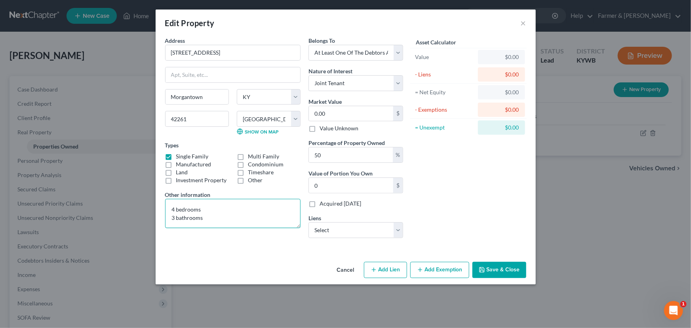
paste textarea "Value based on most recent PVA and fair market estimate."
click at [239, 218] on textarea "4 bedrooms 3 bathrooms Value based on most recent PVA and fair market estimate." at bounding box center [232, 213] width 135 height 29
click at [268, 215] on textarea "4 bedrooms 3 bathrooms Value based on most recent Realtor PVA and fair market e…" at bounding box center [232, 213] width 135 height 29
type textarea "4 bedrooms 3 bathrooms Value based on most recent Realtor PVA Search and fair m…"
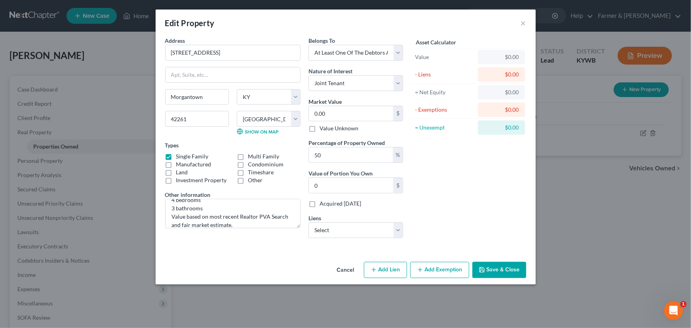
click at [238, 229] on div "Address * 2729 Flat [GEOGRAPHIC_DATA] [GEOGRAPHIC_DATA] [US_STATE][GEOGRAPHIC_D…" at bounding box center [232, 140] width 143 height 208
click at [428, 211] on div "Asset Calculator Value $0.00 - Liens $0.00 = Net Equity $0.00 - Exemptions $0.0…" at bounding box center [468, 140] width 123 height 208
click at [448, 191] on div "Asset Calculator Value $0.00 - Liens $0.00 = Net Equity $0.00 - Exemptions $0.0…" at bounding box center [468, 140] width 123 height 208
click at [349, 115] on input "0.00" at bounding box center [351, 113] width 84 height 15
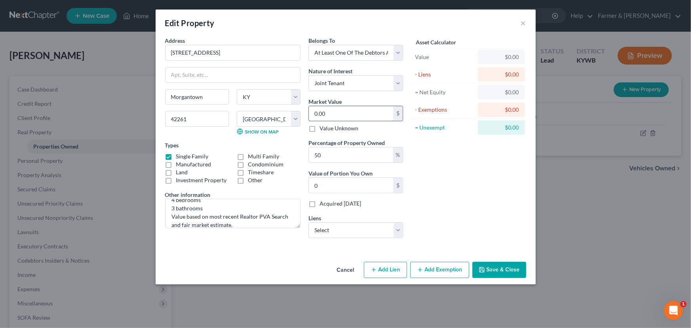
type input "1"
type input "0.50"
type input "18"
type input "9.00"
type input "186"
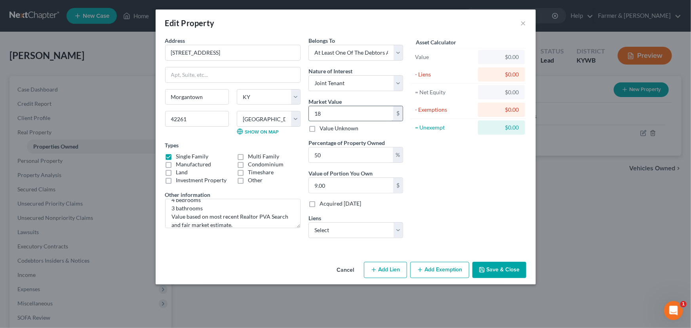
type input "93.00"
type input "1865"
type input "932.50"
type input "186,500"
type input "93,250.00"
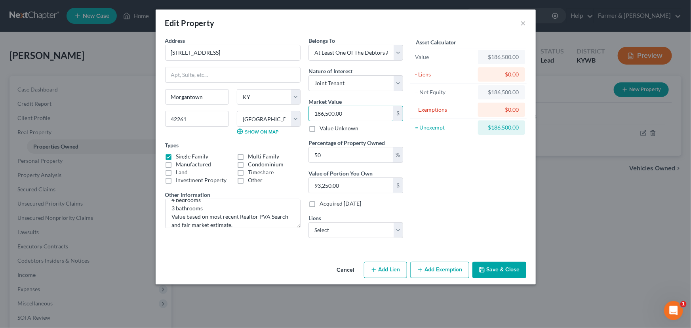
type input "186,500.00"
click at [461, 147] on div "Asset Calculator Value $186,500.00 - Liens $0.00 = Net Equity $186,500.00 - Exe…" at bounding box center [468, 140] width 123 height 208
click at [442, 196] on div "Asset Calculator Value $186,500.00 - Liens $0.00 = Net Equity $186,500.00 - Exe…" at bounding box center [468, 140] width 123 height 208
click at [285, 247] on div "Address * 2729 Flat [GEOGRAPHIC_DATA] [GEOGRAPHIC_DATA] [US_STATE][GEOGRAPHIC_D…" at bounding box center [346, 147] width 380 height 222
click at [295, 240] on div "Address * 2729 Flat [GEOGRAPHIC_DATA] [GEOGRAPHIC_DATA] [US_STATE][GEOGRAPHIC_D…" at bounding box center [232, 140] width 143 height 208
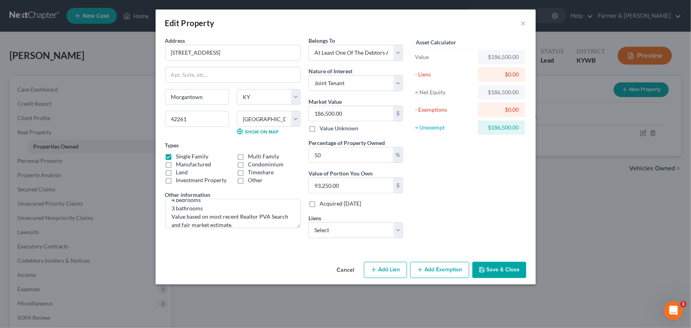
click at [431, 178] on div "Asset Calculator Value $186,500.00 - Liens $0.00 = Net Equity $186,500.00 - Exe…" at bounding box center [468, 140] width 123 height 208
click at [449, 189] on div "Asset Calculator Value $186,500.00 - Liens $0.00 = Net Equity $186,500.00 - Exe…" at bounding box center [468, 140] width 123 height 208
click at [264, 38] on div "Address * [STREET_ADDRESS]" at bounding box center [232, 48] width 135 height 24
click at [430, 165] on div "Asset Calculator Value $186,500.00 - Liens $0.00 = Net Equity $186,500.00 - Exe…" at bounding box center [468, 140] width 123 height 208
click at [499, 264] on button "Save & Close" at bounding box center [499, 270] width 54 height 17
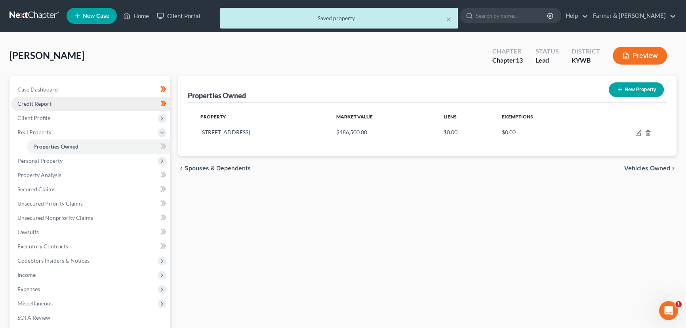
click at [79, 103] on link "Credit Report" at bounding box center [90, 104] width 159 height 14
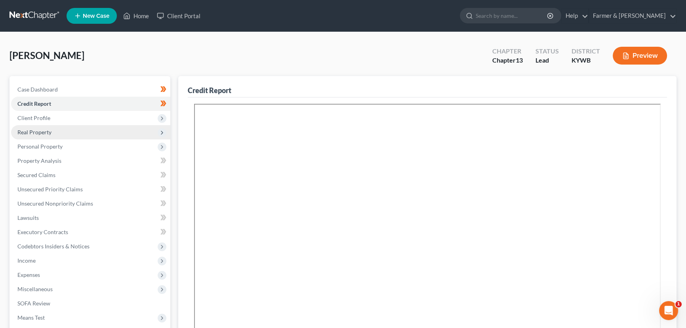
click at [89, 134] on span "Real Property" at bounding box center [90, 132] width 159 height 14
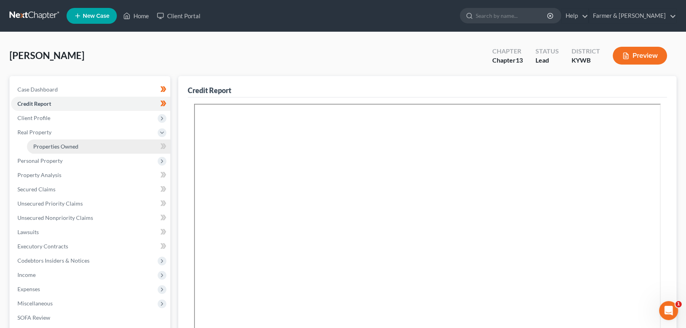
click at [95, 146] on link "Properties Owned" at bounding box center [98, 146] width 143 height 14
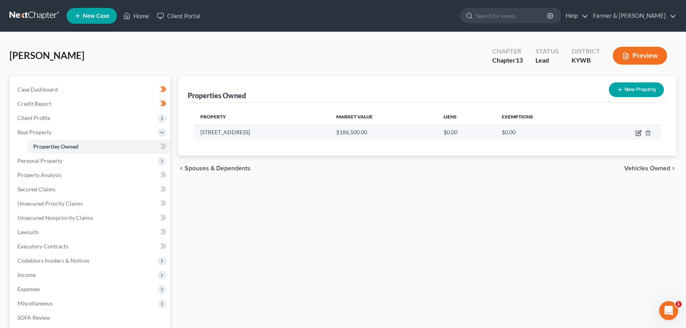
click at [637, 133] on icon "button" at bounding box center [639, 132] width 4 height 4
select select "18"
select select "15"
select select "3"
select select "1"
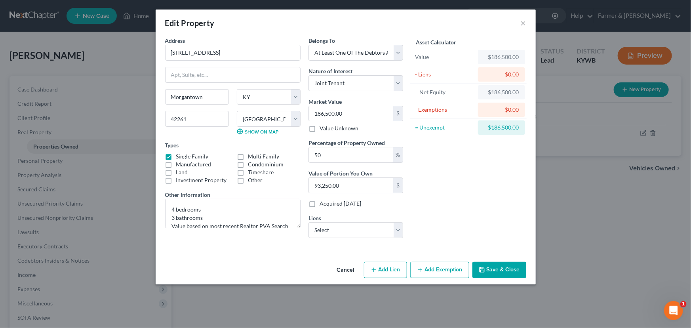
click at [419, 171] on div "Asset Calculator Value $186,500.00 - Liens $0.00 = Net Equity $186,500.00 - Exe…" at bounding box center [468, 140] width 123 height 208
click at [444, 181] on div "Asset Calculator Value $186,500.00 - Liens $0.00 = Net Equity $186,500.00 - Exe…" at bounding box center [468, 140] width 123 height 208
click at [355, 239] on div "Belongs To * Select Debtor 1 Only Debtor 2 Only Debtor 1 And Debtor 2 Only At L…" at bounding box center [355, 140] width 103 height 208
click at [336, 229] on select "Select Fc Midamer - $124,122.00 Fc Midamer - $23,334.00 Old Ntl Bk - $6,990.00 …" at bounding box center [355, 230] width 95 height 16
select select "0"
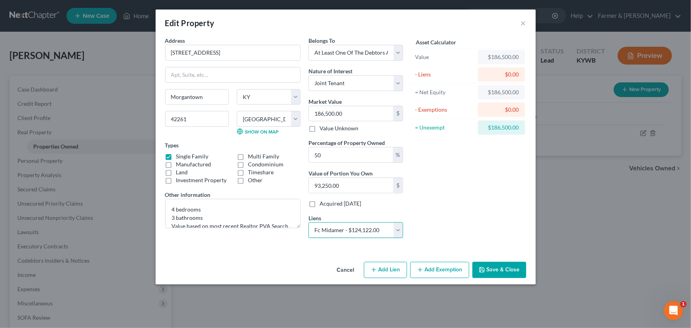
click at [308, 222] on select "Select Fc Midamer - $124,122.00 Fc Midamer - $23,334.00 Old Ntl Bk - $6,990.00 …" at bounding box center [355, 230] width 95 height 16
select select
select select "18"
select select "0"
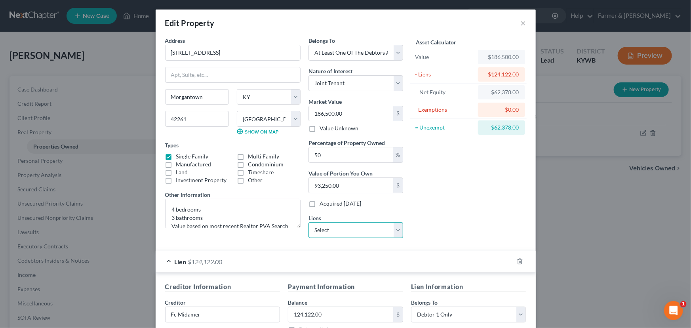
click at [329, 232] on select "Select Fc Midamer - $23,334.00 Old Ntl Bk - $6,990.00 Morgantwn Bk - $1,447.00" at bounding box center [355, 230] width 95 height 16
select select "0"
click at [308, 222] on select "Select Fc Midamer - $23,334.00 Old Ntl Bk - $6,990.00 Morgantwn Bk - $1,447.00" at bounding box center [355, 230] width 95 height 16
select select
select select "18"
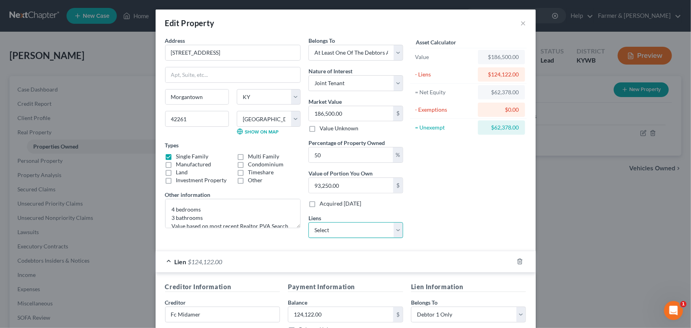
select select "0"
click at [455, 226] on div "Asset Calculator Value $186,500.00 - Liens $147,456.00 = Net Equity $39,044.00 …" at bounding box center [468, 140] width 123 height 208
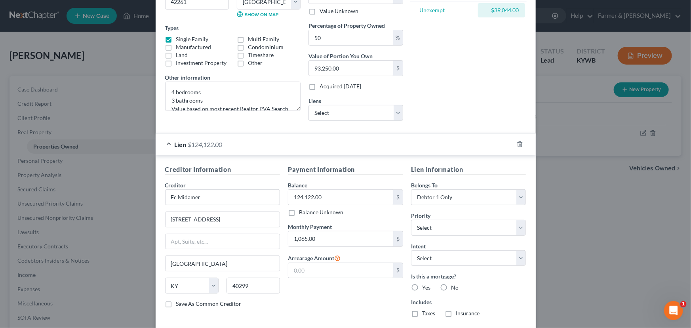
scroll to position [118, 0]
drag, startPoint x: 202, startPoint y: 193, endPoint x: 154, endPoint y: 190, distance: 48.4
click at [156, 190] on div "Creditor Information Creditor * Fc Midamer [GEOGRAPHIC_DATA] [GEOGRAPHIC_DATA] …" at bounding box center [346, 241] width 380 height 175
drag, startPoint x: 222, startPoint y: 222, endPoint x: 139, endPoint y: 205, distance: 85.6
click at [139, 205] on div "Edit Property × Address * 2729 Flat [GEOGRAPHIC_DATA] [GEOGRAPHIC_DATA] [US_STA…" at bounding box center [345, 164] width 691 height 328
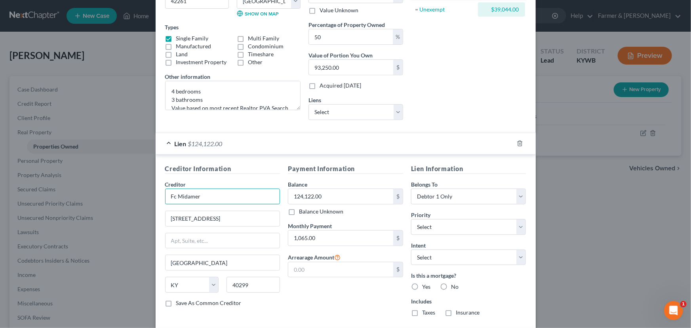
click at [203, 193] on input "Fc Midamer" at bounding box center [222, 196] width 115 height 16
type input "Farm Credit Mid-America"
click at [277, 292] on div "State [US_STATE] AK AR AZ CA CO [GEOGRAPHIC_DATA] DE DC [GEOGRAPHIC_DATA] [GEOG…" at bounding box center [222, 288] width 123 height 22
click at [432, 256] on select "Select Surrender Redeem Reaffirm Avoid Other" at bounding box center [468, 257] width 115 height 16
select select "4"
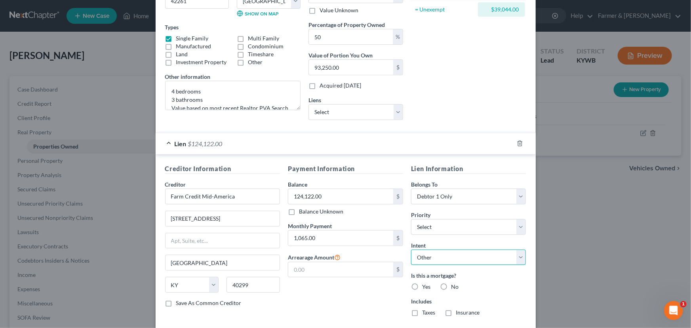
click at [411, 249] on select "Select Surrender Redeem Reaffirm Avoid Other" at bounding box center [468, 257] width 115 height 16
click at [426, 227] on select "Select 1st 2nd 3rd 4th 5th 6th 7th 8th 9th 10th 11th 12th 13th 14th 15th 16th 1…" at bounding box center [468, 227] width 115 height 16
select select "0"
click at [411, 219] on select "Select 1st 2nd 3rd 4th 5th 6th 7th 8th 9th 10th 11th 12th 13th 14th 15th 16th 1…" at bounding box center [468, 227] width 115 height 16
click at [370, 301] on div "Payment Information Balance 124,122.00 $ Balance Unknown Balance Undetermined 1…" at bounding box center [345, 258] width 123 height 189
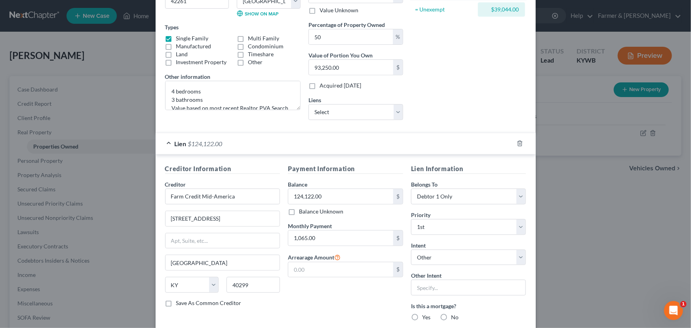
click at [422, 314] on label "Yes" at bounding box center [426, 317] width 8 height 8
click at [425, 314] on input "Yes" at bounding box center [427, 315] width 5 height 5
radio input "true"
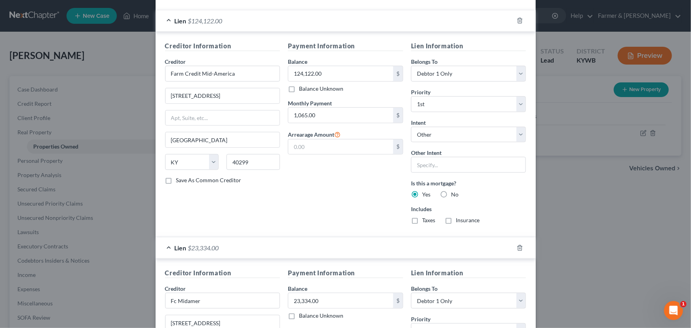
scroll to position [241, 0]
click at [422, 216] on label "Taxes" at bounding box center [428, 219] width 13 height 8
click at [425, 216] on input "Taxes" at bounding box center [427, 217] width 5 height 5
checkbox input "true"
click at [456, 219] on label "Insurance" at bounding box center [468, 219] width 24 height 8
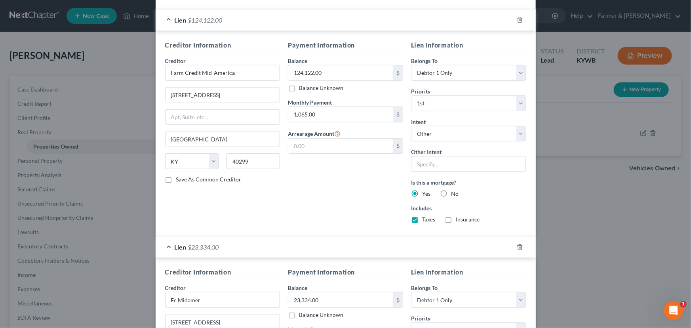
click at [459, 219] on input "Insurance" at bounding box center [461, 217] width 5 height 5
checkbox input "true"
click at [312, 20] on div "Lien $124,122.00" at bounding box center [335, 20] width 358 height 21
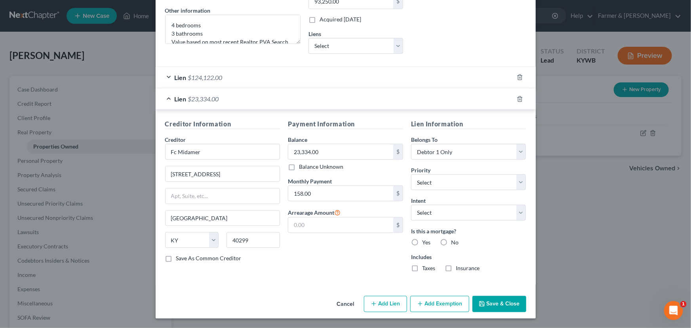
scroll to position [183, 0]
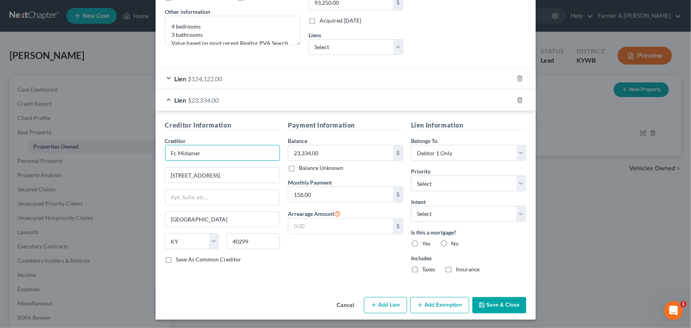
click at [228, 150] on input "Fc Midamer" at bounding box center [222, 153] width 115 height 16
type input "Farm Credit Mid-America"
click at [296, 248] on div "Payment Information Balance 23,334.00 $ Balance Unknown Balance Undetermined 23…" at bounding box center [345, 199] width 123 height 159
click at [422, 241] on label "Yes" at bounding box center [426, 243] width 8 height 8
click at [425, 241] on input "Yes" at bounding box center [427, 241] width 5 height 5
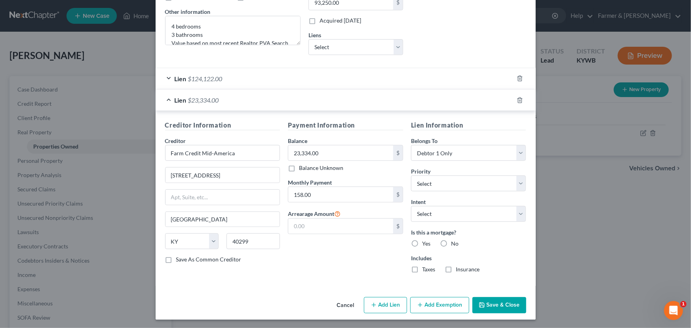
radio input "true"
click at [422, 272] on label "Taxes" at bounding box center [428, 269] width 13 height 8
click at [425, 270] on input "Taxes" at bounding box center [427, 267] width 5 height 5
checkbox input "true"
click at [456, 272] on label "Insurance" at bounding box center [468, 269] width 24 height 8
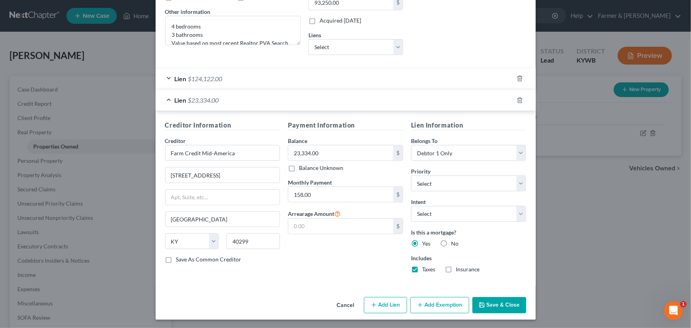
click at [459, 270] on input "Insurance" at bounding box center [461, 267] width 5 height 5
checkbox input "true"
click at [429, 184] on select "Select 2nd 3rd 4th 5th 6th 7th 8th 9th 10th 11th 12th 13th 14th 15th 16th 17th …" at bounding box center [468, 183] width 115 height 16
select select "0"
click at [411, 175] on select "Select 2nd 3rd 4th 5th 6th 7th 8th 9th 10th 11th 12th 13th 14th 15th 16th 17th …" at bounding box center [468, 183] width 115 height 16
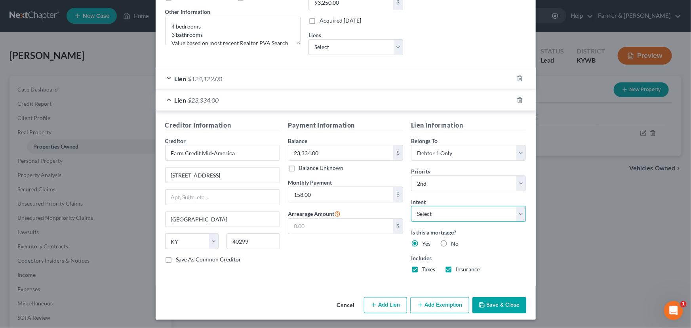
click at [429, 208] on select "Select Surrender Redeem Reaffirm Avoid Other" at bounding box center [468, 214] width 115 height 16
select select "4"
click at [411, 206] on select "Select Surrender Redeem Reaffirm Avoid Other" at bounding box center [468, 214] width 115 height 16
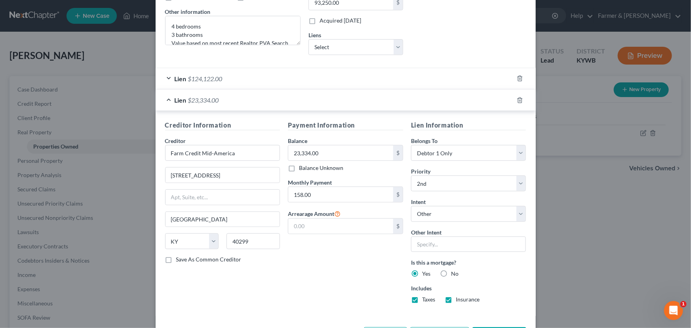
click at [348, 250] on div "Payment Information Balance 23,334.00 $ Balance Unknown Balance Undetermined 23…" at bounding box center [345, 214] width 123 height 189
click at [294, 101] on div "Lien $23,334.00" at bounding box center [335, 99] width 358 height 21
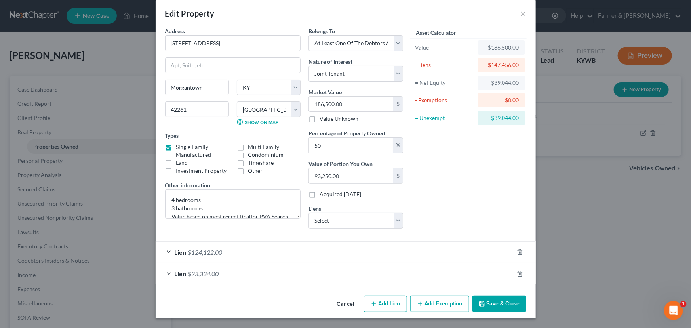
scroll to position [9, 0]
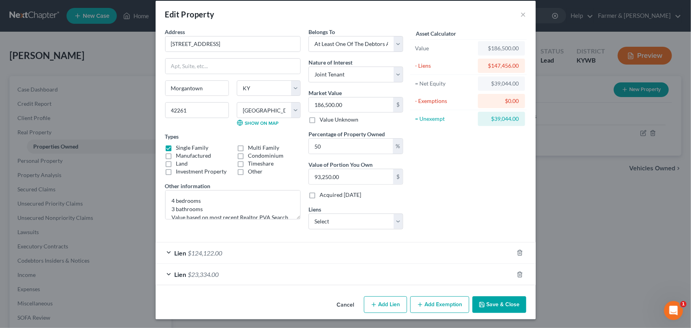
click at [452, 185] on div "Asset Calculator Value $186,500.00 - Liens $147,456.00 = Net Equity $39,044.00 …" at bounding box center [468, 132] width 123 height 208
click at [430, 301] on button "Add Exemption" at bounding box center [439, 304] width 59 height 17
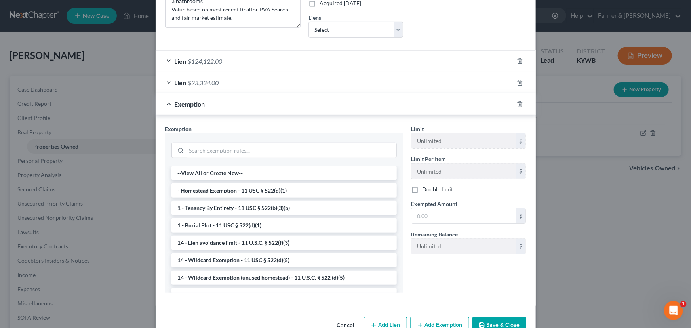
scroll to position [201, 0]
click at [249, 183] on li "- Homestead Exemption - 11 USC § 522(d)(1)" at bounding box center [283, 190] width 225 height 14
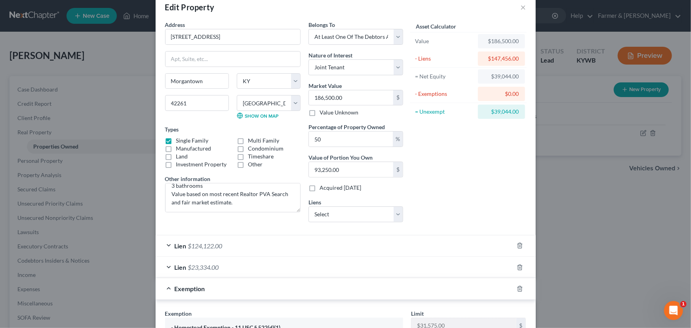
scroll to position [15, 0]
click at [462, 195] on div "Asset Calculator Value $186,500.00 - Liens $147,456.00 = Net Equity $39,044.00 …" at bounding box center [468, 125] width 123 height 208
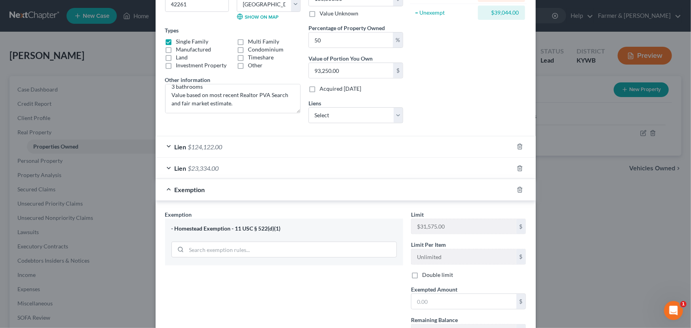
scroll to position [182, 0]
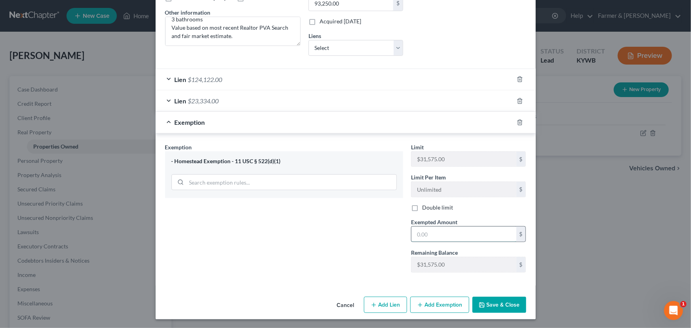
click at [447, 234] on input "text" at bounding box center [463, 233] width 105 height 15
click at [353, 234] on div "Exemption Set must be selected for CA. Exemption * - Homestead Exemption - 11 U…" at bounding box center [284, 211] width 246 height 136
type input "31,575.00"
click at [357, 226] on div "Exemption Set must be selected for CA. Exemption * - Homestead Exemption - 11 U…" at bounding box center [284, 211] width 246 height 136
click at [260, 123] on div "Exemption $31,575.00" at bounding box center [335, 122] width 358 height 21
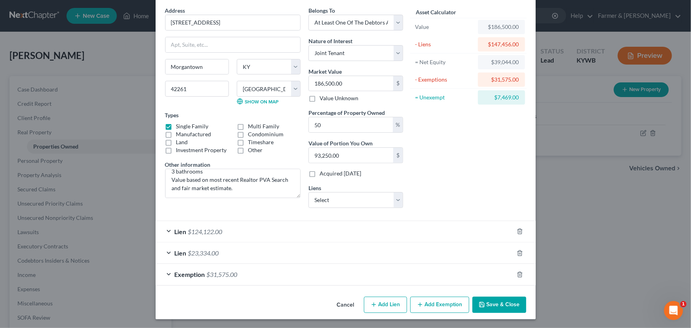
scroll to position [30, 0]
click at [240, 184] on textarea "4 bedrooms 3 bathrooms Value based on most recent Realtor PVA Search and fair m…" at bounding box center [232, 183] width 135 height 29
type textarea "4 bedrooms 3 bathrooms Value based on most recent Realtor PVA Search and fair m…"
click at [443, 192] on div "Asset Calculator Value $186,500.00 - Liens $147,456.00 = Net Equity $39,044.00 …" at bounding box center [468, 110] width 123 height 208
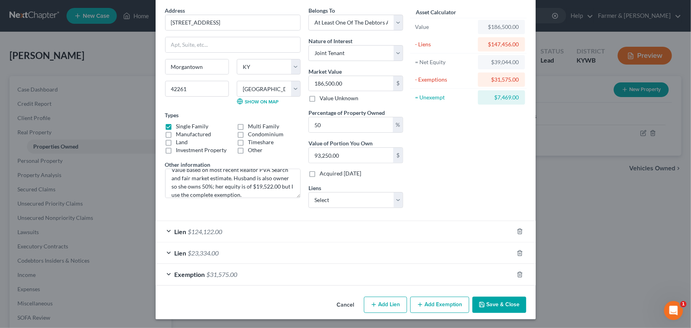
click at [439, 198] on div "Asset Calculator Value $186,500.00 - Liens $147,456.00 = Net Equity $39,044.00 …" at bounding box center [468, 110] width 123 height 208
click at [486, 300] on button "Save & Close" at bounding box center [499, 304] width 54 height 17
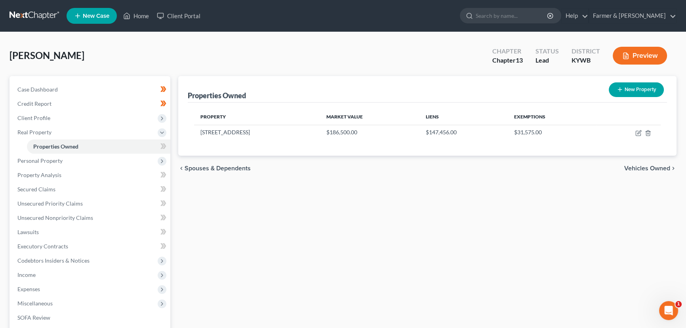
click at [164, 144] on div "New" at bounding box center [158, 139] width 16 height 13
click at [170, 146] on span at bounding box center [163, 147] width 14 height 12
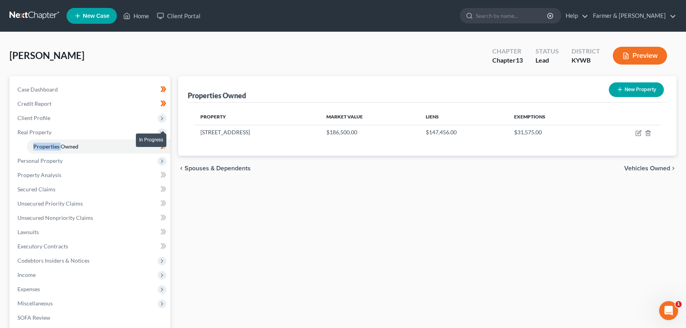
click at [170, 146] on span at bounding box center [163, 147] width 14 height 12
click at [217, 226] on div "Properties Owned New Property Property Market Value Liens Exemptions [STREET_AD…" at bounding box center [427, 247] width 506 height 343
click at [57, 129] on span "Real Property" at bounding box center [90, 132] width 159 height 14
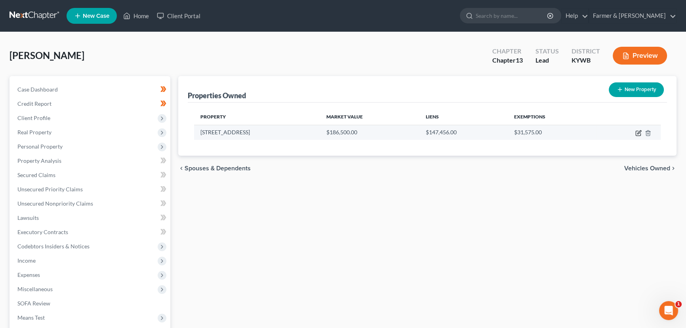
click at [635, 135] on icon "button" at bounding box center [637, 133] width 5 height 5
select select "18"
select select "15"
select select "3"
select select "1"
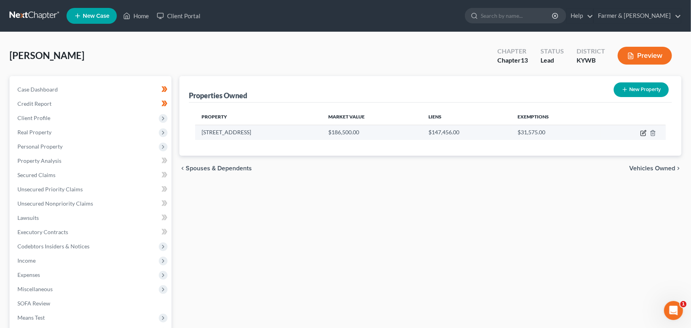
select select "18"
select select "0"
select select "4"
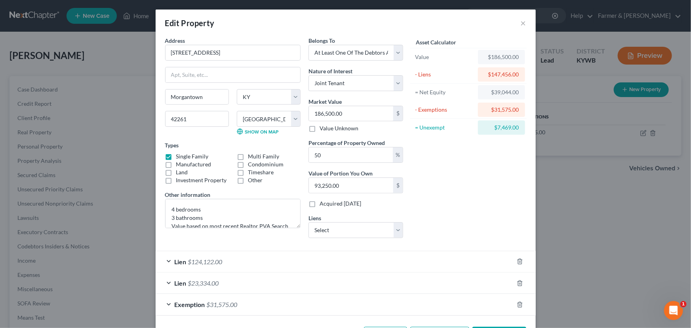
scroll to position [30, 0]
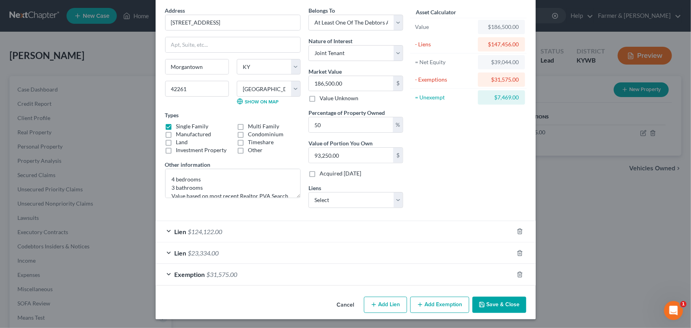
click at [222, 234] on div "Lien $124,122.00" at bounding box center [335, 231] width 358 height 21
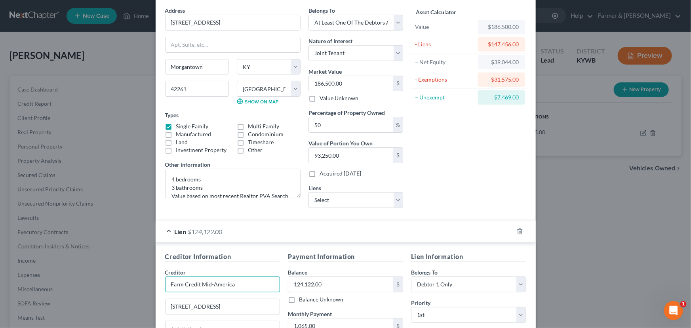
drag, startPoint x: 235, startPoint y: 282, endPoint x: 148, endPoint y: 281, distance: 86.3
click at [148, 281] on div "Edit Property × Address * 2729 Flat [GEOGRAPHIC_DATA] [GEOGRAPHIC_DATA] [US_STA…" at bounding box center [345, 164] width 691 height 328
click at [238, 277] on input "Farm Credit Mid-America" at bounding box center [222, 284] width 115 height 16
click at [286, 230] on div "Lien $124,122.00" at bounding box center [335, 231] width 358 height 21
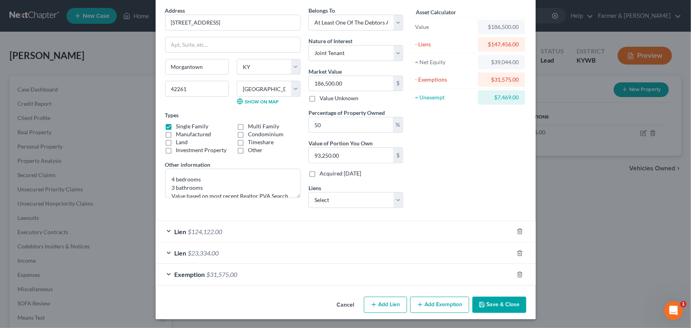
click at [299, 247] on div "Lien $23,334.00" at bounding box center [335, 252] width 358 height 21
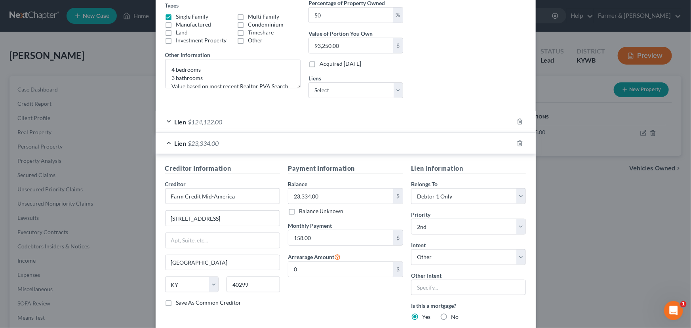
scroll to position [141, 0]
click at [331, 195] on input "23,334.00" at bounding box center [340, 194] width 105 height 15
click at [311, 269] on input "0" at bounding box center [340, 267] width 105 height 15
type input "474.00"
click at [295, 294] on div "Payment Information Balance 23,334.00 $ Balance Unknown Balance Undetermined 23…" at bounding box center [345, 256] width 123 height 189
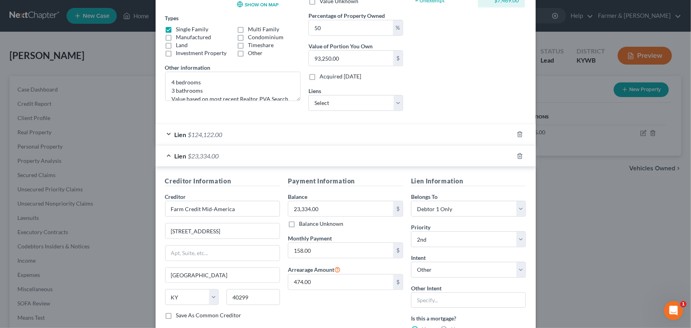
click at [267, 150] on div "Lien $23,334.00" at bounding box center [335, 155] width 358 height 21
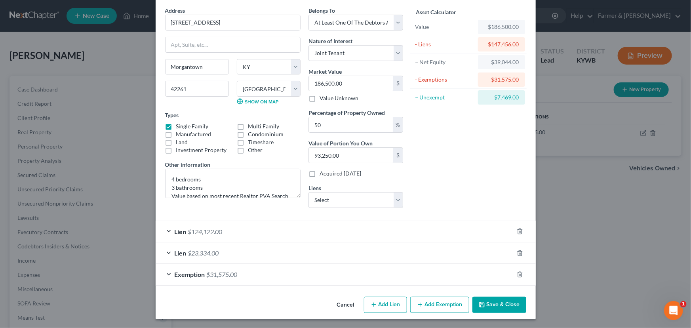
click at [441, 199] on div "Asset Calculator Value $186,500.00 - Liens $147,456.00 = Net Equity $39,044.00 …" at bounding box center [468, 110] width 123 height 208
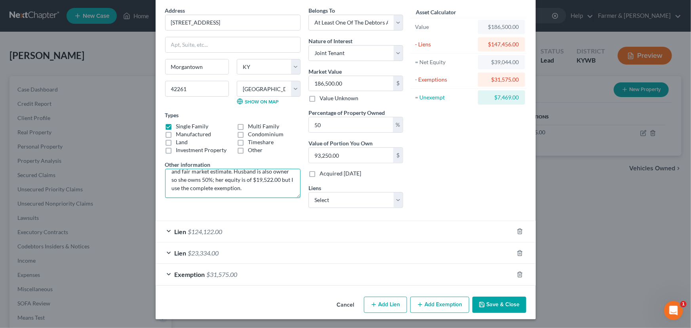
scroll to position [32, 0]
drag, startPoint x: 231, startPoint y: 171, endPoint x: 249, endPoint y: 190, distance: 26.3
click at [249, 190] on textarea "4 bedrooms 3 bathrooms Value based on most recent Realtor PVA Search and fair m…" at bounding box center [232, 183] width 135 height 29
click at [408, 169] on div "Asset Calculator Value $186,500.00 - Liens $147,456.00 = Net Equity $39,044.00 …" at bounding box center [468, 110] width 123 height 208
click at [480, 306] on icon "button" at bounding box center [482, 304] width 6 height 6
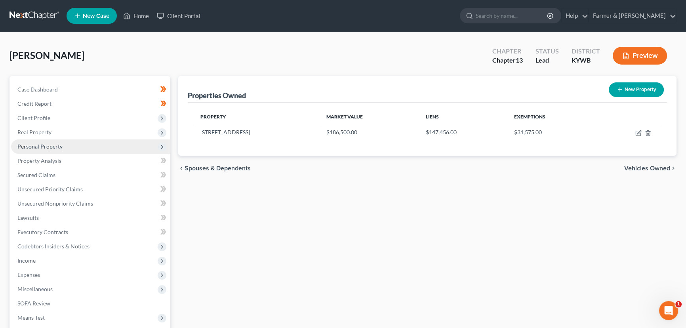
click at [72, 147] on span "Personal Property" at bounding box center [90, 146] width 159 height 14
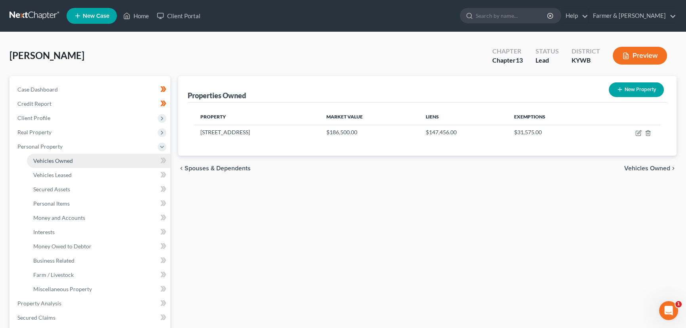
click at [77, 160] on link "Vehicles Owned" at bounding box center [98, 161] width 143 height 14
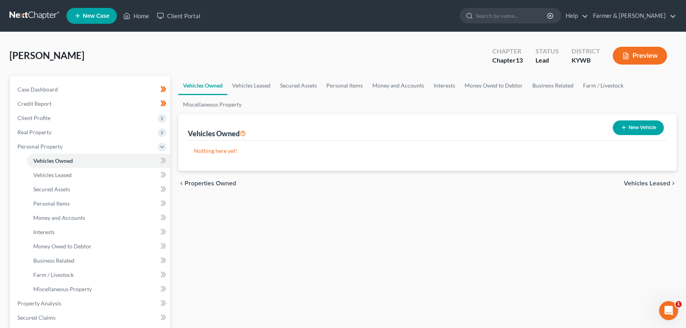
click at [627, 126] on button "New Vehicle" at bounding box center [637, 127] width 51 height 15
select select "0"
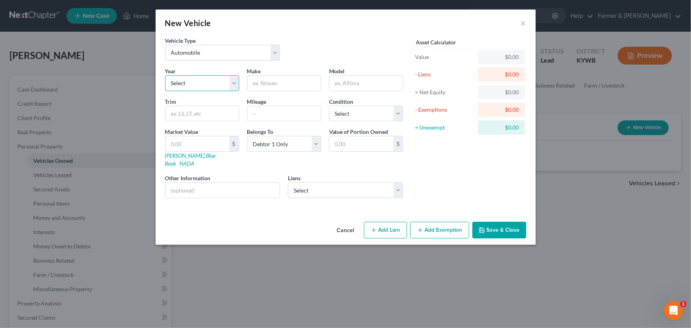
click at [200, 86] on select "Select 2026 2025 2024 2023 2022 2021 2020 2019 2018 2017 2016 2015 2014 2013 20…" at bounding box center [202, 83] width 74 height 16
select select "11"
click at [165, 75] on select "Select 2026 2025 2024 2023 2022 2021 2020 2019 2018 2017 2016 2015 2014 2013 20…" at bounding box center [202, 83] width 74 height 16
click at [260, 66] on div "Vehicle Type Select Automobile Truck Trailer Watercraft Aircraft Motor Home Atv…" at bounding box center [284, 51] width 246 height 30
click at [264, 80] on input "text" at bounding box center [283, 83] width 73 height 15
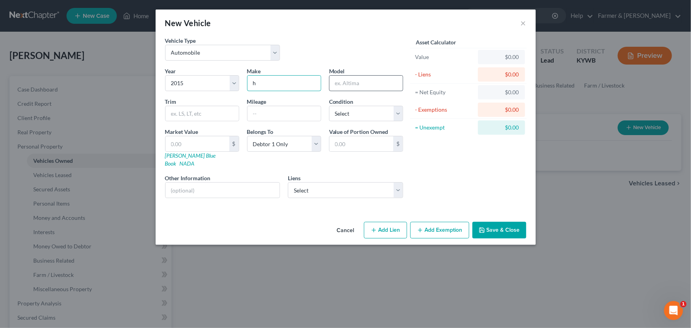
type input "h"
click at [332, 86] on input "text" at bounding box center [365, 83] width 73 height 15
click at [338, 73] on label "Model" at bounding box center [337, 71] width 16 height 8
click at [338, 79] on input "text" at bounding box center [365, 83] width 73 height 15
paste input "Odyssey"
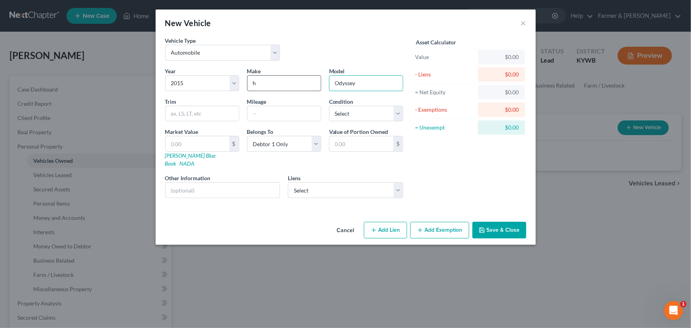
type input "Odyssey"
click at [308, 84] on input "h" at bounding box center [283, 83] width 73 height 15
type input "Honda"
click at [264, 114] on input "text" at bounding box center [283, 113] width 73 height 15
paste input "280"
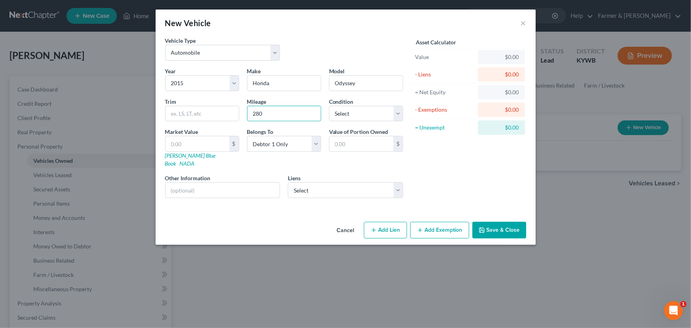
type input "280"
click at [313, 47] on div "Vehicle Type Select Automobile Truck Trailer Watercraft Aircraft Motor Home Atv…" at bounding box center [284, 51] width 246 height 30
drag, startPoint x: 358, startPoint y: 112, endPoint x: 358, endPoint y: 117, distance: 5.2
click at [358, 112] on select "Select Excellent Very Good Good Fair Poor" at bounding box center [366, 114] width 74 height 16
select select "2"
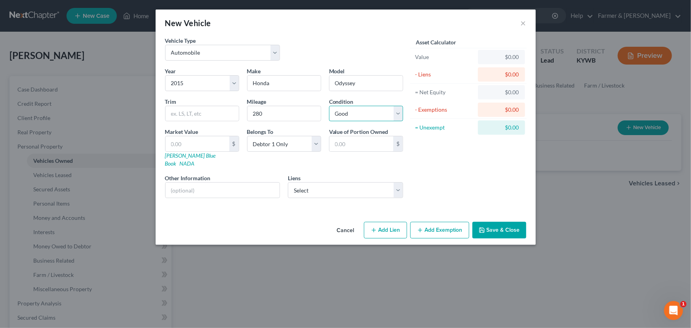
click at [329, 106] on select "Select Excellent Very Good Good Fair Poor" at bounding box center [366, 114] width 74 height 16
click at [413, 158] on div "Asset Calculator Value $0.00 - Liens $0.00 = Net Equity $0.00 - Exemptions $0.0…" at bounding box center [468, 120] width 123 height 168
click at [308, 41] on div "Vehicle Type Select Automobile Truck Trailer Watercraft Aircraft Motor Home Atv…" at bounding box center [284, 51] width 246 height 30
click at [185, 156] on link "[PERSON_NAME] Blue Book" at bounding box center [190, 159] width 51 height 15
click at [270, 118] on input "280" at bounding box center [283, 113] width 73 height 15
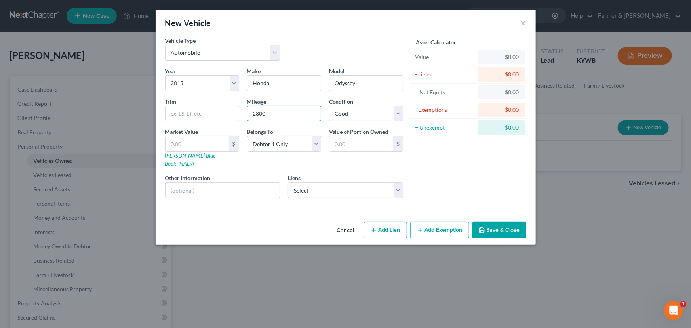
type input "2800"
click at [333, 46] on div "Vehicle Type Select Automobile Truck Trailer Watercraft Aircraft Motor Home Atv…" at bounding box center [284, 51] width 246 height 30
click at [312, 32] on div "New Vehicle ×" at bounding box center [346, 23] width 380 height 27
click at [214, 137] on input "text" at bounding box center [197, 143] width 64 height 15
type input "1"
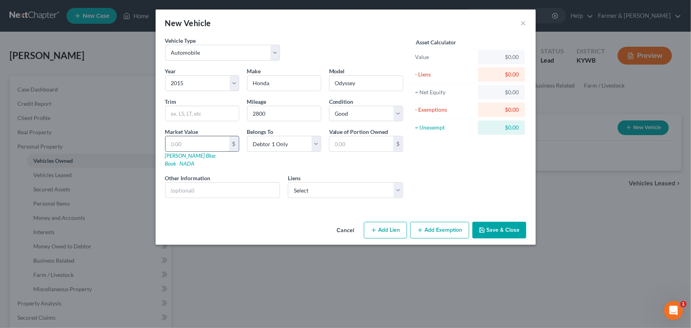
type input "1.00"
type input "15"
type input "15.00"
type input "150"
type input "150.00"
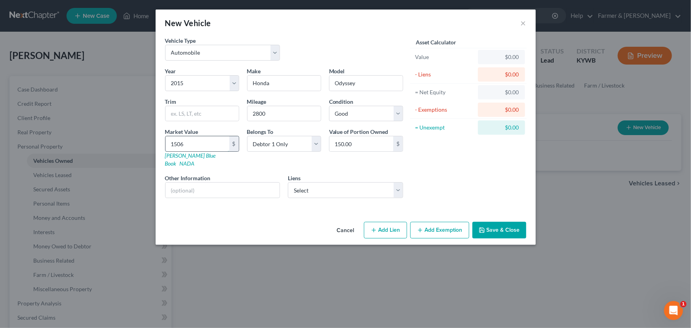
type input "1,506"
type input "1,506.00"
type input "1,5065"
type input "15,065.00"
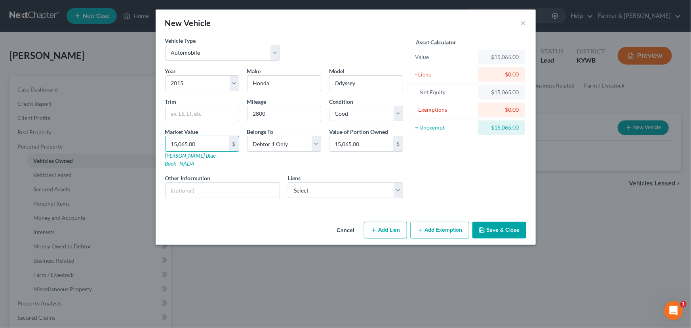
click at [426, 163] on div "Asset Calculator Value $15,065.00 - Liens $0.00 = Net Equity $15,065.00 - Exemp…" at bounding box center [468, 120] width 123 height 168
click at [257, 174] on div "Other Information" at bounding box center [222, 186] width 123 height 24
click at [252, 182] on input "text" at bounding box center [222, 189] width 114 height 15
type input "Value based on fair market value research done on KBB. No lien."
drag, startPoint x: 511, startPoint y: 169, endPoint x: 365, endPoint y: 67, distance: 178.0
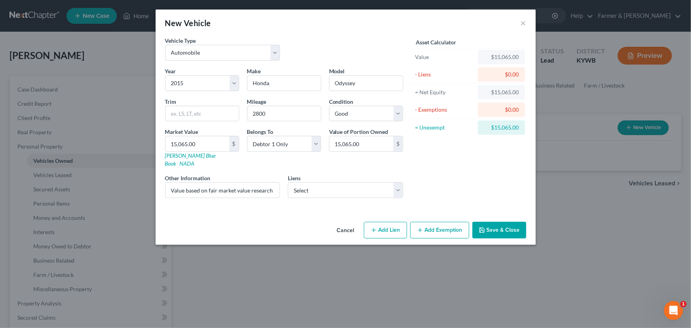
click at [511, 169] on div "Asset Calculator Value $15,065.00 - Liens $0.00 = Net Equity $15,065.00 - Exemp…" at bounding box center [468, 120] width 123 height 168
click at [420, 228] on line "button" at bounding box center [420, 230] width 0 height 4
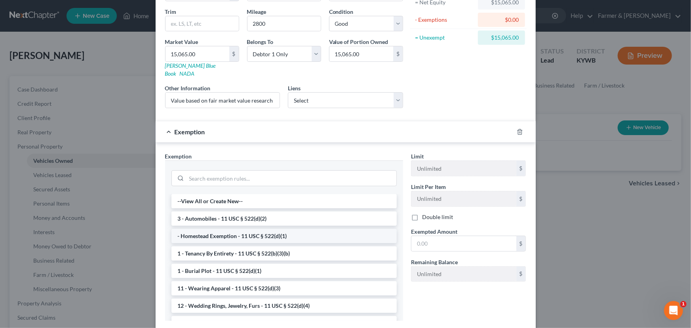
scroll to position [91, 0]
click at [234, 210] on li "3 - Automobiles - 11 USC § 522(d)(2)" at bounding box center [283, 217] width 225 height 14
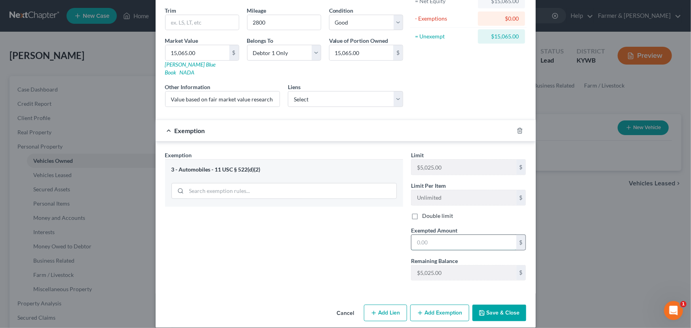
click at [416, 235] on input "text" at bounding box center [463, 242] width 105 height 15
type input "5,025.00"
click at [344, 125] on div "Exemption $5,025.00" at bounding box center [335, 130] width 358 height 21
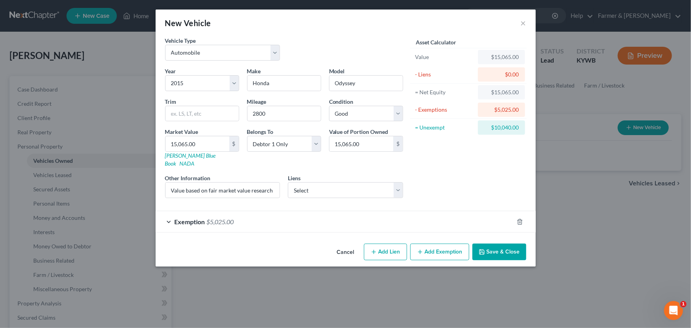
drag, startPoint x: 413, startPoint y: 135, endPoint x: 428, endPoint y: 175, distance: 42.2
click at [417, 156] on div "Asset Calculator Value $15,065.00 - Liens $0.00 = Net Equity $15,065.00 - Exemp…" at bounding box center [468, 120] width 123 height 168
click at [431, 172] on div "Asset Calculator Value $15,065.00 - Liens $0.00 = Net Equity $15,065.00 - Exemp…" at bounding box center [468, 120] width 123 height 168
click at [495, 246] on button "Save & Close" at bounding box center [499, 251] width 54 height 17
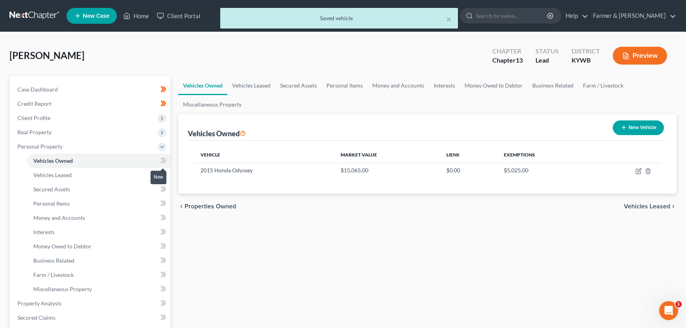
click at [165, 160] on icon at bounding box center [165, 161] width 4 height 6
click at [213, 253] on div "Vehicles Owned Vehicles Leased Secured Assets Personal Items Money and Accounts…" at bounding box center [427, 311] width 506 height 471
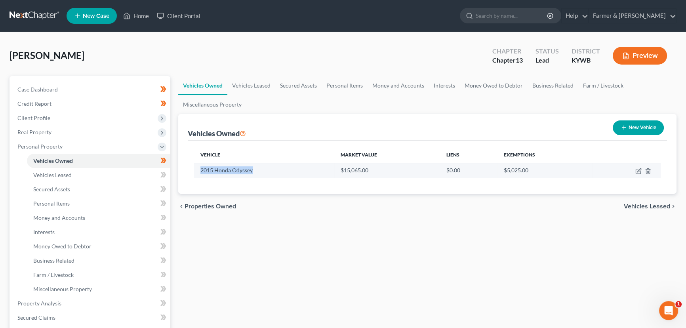
drag, startPoint x: 198, startPoint y: 171, endPoint x: 254, endPoint y: 173, distance: 55.9
click at [254, 173] on td "2015 Honda Odyssey" at bounding box center [264, 170] width 140 height 15
copy td "2015 Honda Odyssey"
drag, startPoint x: 338, startPoint y: 172, endPoint x: 371, endPoint y: 172, distance: 32.9
click at [371, 172] on td "$15,065.00" at bounding box center [387, 170] width 106 height 15
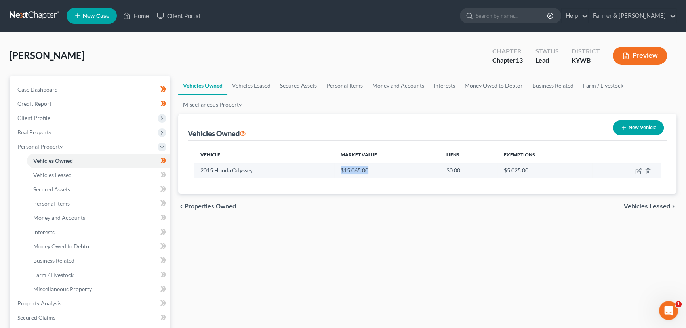
copy td "$15,065.00"
drag, startPoint x: 501, startPoint y: 172, endPoint x: 529, endPoint y: 172, distance: 28.1
click at [529, 172] on td "$5,025.00" at bounding box center [544, 170] width 95 height 15
click at [636, 168] on icon "button" at bounding box center [638, 171] width 6 height 6
select select "0"
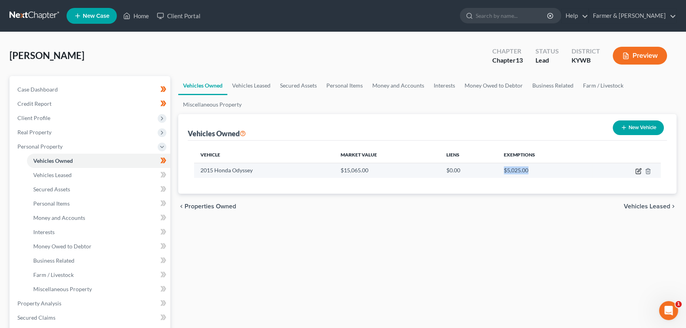
select select "11"
select select "2"
select select "0"
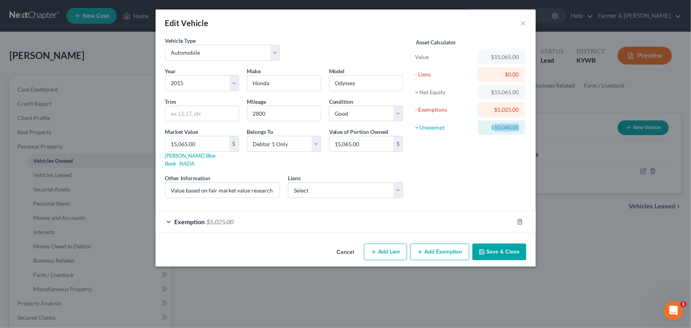
drag, startPoint x: 494, startPoint y: 130, endPoint x: 522, endPoint y: 131, distance: 27.7
click at [522, 131] on div "$10,040.00" at bounding box center [501, 127] width 47 height 14
click at [497, 126] on div "$10,040.00" at bounding box center [501, 128] width 34 height 8
drag, startPoint x: 492, startPoint y: 127, endPoint x: 518, endPoint y: 127, distance: 25.3
click at [518, 127] on div "$10,040.00" at bounding box center [501, 128] width 34 height 8
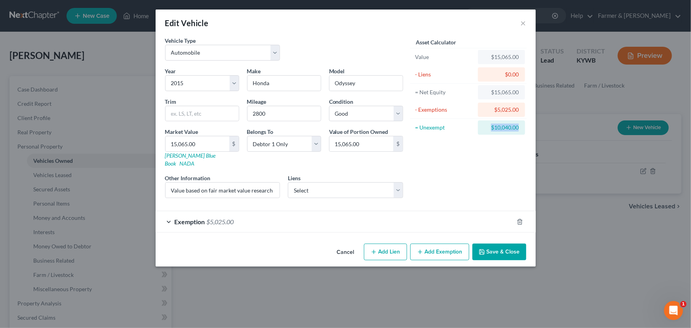
drag, startPoint x: 489, startPoint y: 126, endPoint x: 518, endPoint y: 127, distance: 29.3
click at [518, 127] on div "$10,040.00" at bounding box center [501, 128] width 34 height 8
copy div "$10,040.00"
click at [349, 245] on button "Cancel" at bounding box center [346, 252] width 30 height 16
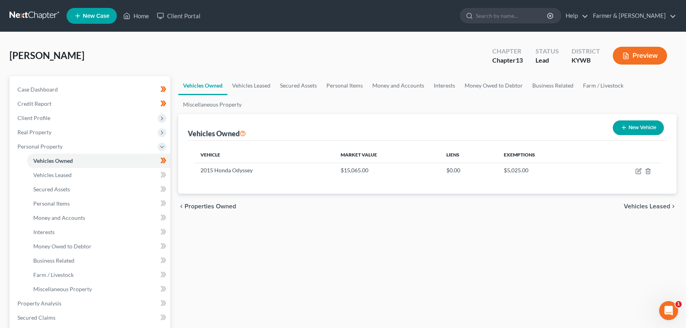
click at [220, 254] on div "Vehicles Owned Vehicles Leased Secured Assets Personal Items Money and Accounts…" at bounding box center [427, 311] width 506 height 471
click at [64, 146] on span "Personal Property" at bounding box center [90, 146] width 159 height 14
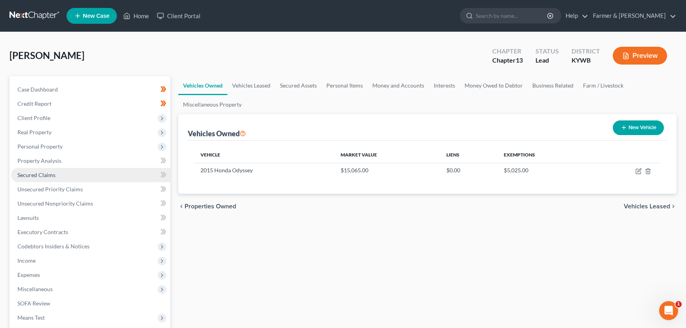
click at [60, 172] on link "Secured Claims" at bounding box center [90, 175] width 159 height 14
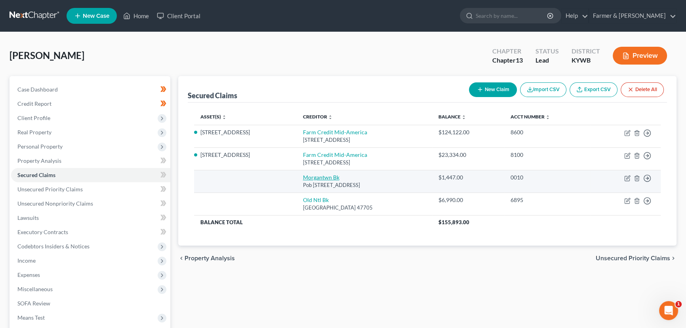
click at [304, 175] on link "Morgantwn Bk" at bounding box center [321, 177] width 36 height 7
select select "18"
select select "0"
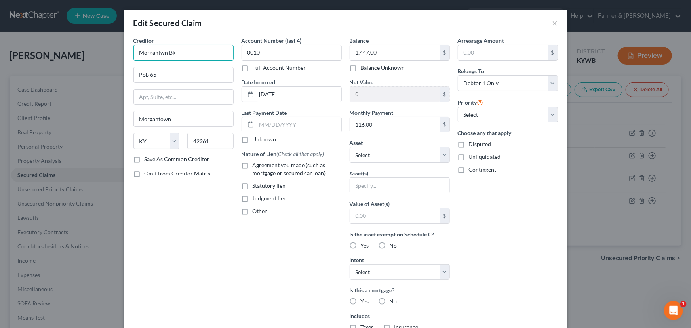
drag, startPoint x: 183, startPoint y: 52, endPoint x: 123, endPoint y: 51, distance: 60.2
click at [124, 51] on div "Creditor * Morgantwn Bk Pob 65 [GEOGRAPHIC_DATA] [US_STATE] AK [GEOGRAPHIC_DATA…" at bounding box center [345, 219] width 443 height 367
click at [201, 53] on input "Morgantwn Bk" at bounding box center [183, 53] width 100 height 16
click at [188, 81] on input "Pob 65" at bounding box center [183, 74] width 99 height 15
type input "Morgantown Bank & Trust"
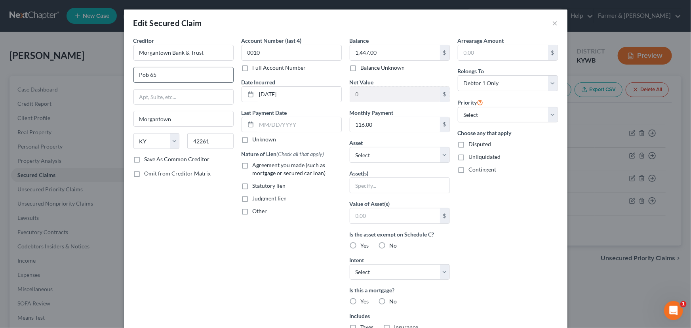
click at [146, 74] on input "Pob 65" at bounding box center [183, 74] width 99 height 15
type input "PO Box 65"
drag, startPoint x: 140, startPoint y: 201, endPoint x: 154, endPoint y: 201, distance: 14.6
click at [141, 201] on div "Creditor * Morgantown Bank & Trust PO Box [GEOGRAPHIC_DATA] [US_STATE][GEOGRAPH…" at bounding box center [183, 212] width 108 height 353
click at [253, 143] on label "Unknown" at bounding box center [265, 139] width 24 height 8
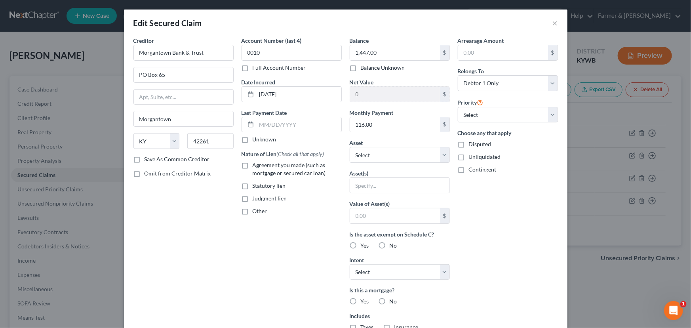
click at [256, 141] on input "Unknown" at bounding box center [258, 137] width 5 height 5
checkbox input "true"
drag, startPoint x: 244, startPoint y: 166, endPoint x: 280, endPoint y: 183, distance: 39.8
click at [253, 166] on label "Agreement you made (such as mortgage or secured car loan)" at bounding box center [297, 169] width 89 height 16
click at [256, 166] on input "Agreement you made (such as mortgage or secured car loan)" at bounding box center [258, 163] width 5 height 5
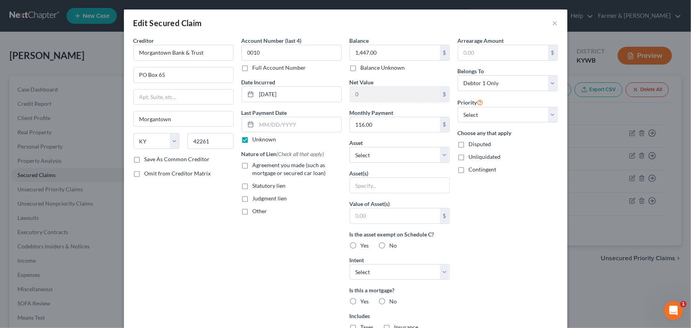
checkbox input "true"
click at [363, 186] on input "text" at bounding box center [399, 185] width 99 height 15
click at [355, 183] on input "Vehicle - please get more info about this" at bounding box center [399, 185] width 99 height 15
drag, startPoint x: 420, startPoint y: 184, endPoint x: 464, endPoint y: 186, distance: 44.0
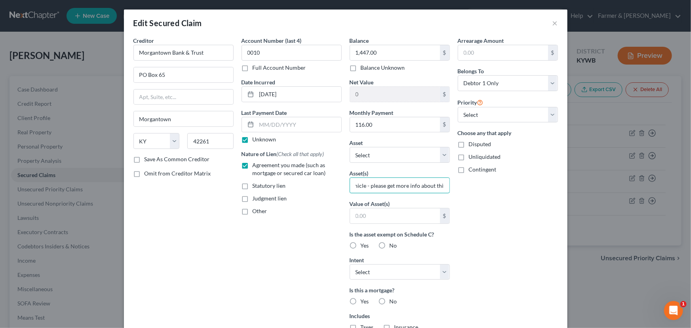
click at [464, 186] on div "Creditor * Morgantown Bank & Trust PO Box [GEOGRAPHIC_DATA] [US_STATE][GEOGRAPH…" at bounding box center [345, 212] width 432 height 353
type input "Daughter's vehicle - please confirm if this is the line for it"
click at [467, 217] on div "Arrearage Amount $ Belongs To * Select Debtor 1 Only Debtor 2 Only Debtor 1 And…" at bounding box center [508, 212] width 108 height 353
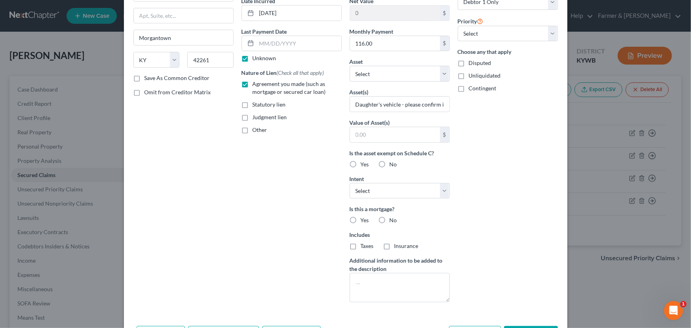
scroll to position [108, 0]
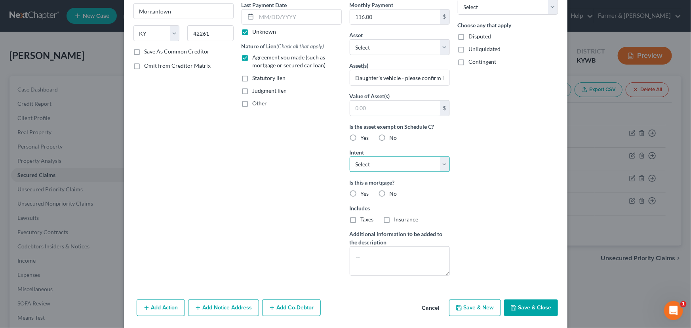
click at [399, 168] on select "Select Surrender Redeem Reaffirm Avoid Other" at bounding box center [400, 164] width 100 height 16
select select "4"
click at [350, 156] on select "Select Surrender Redeem Reaffirm Avoid Other" at bounding box center [400, 164] width 100 height 16
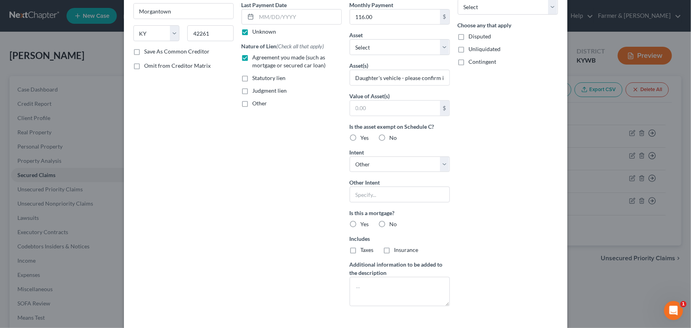
click at [454, 199] on div "Arrearage Amount $ Belongs To * Select Debtor 1 Only Debtor 2 Only Debtor 1 And…" at bounding box center [508, 121] width 108 height 384
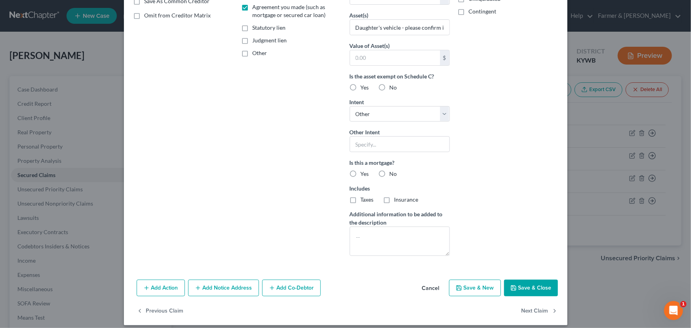
scroll to position [164, 0]
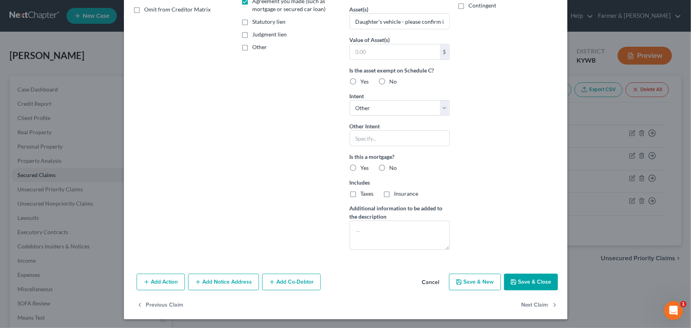
click at [390, 166] on label "No" at bounding box center [394, 168] width 8 height 8
click at [393, 166] on input "No" at bounding box center [395, 166] width 5 height 5
radio input "true"
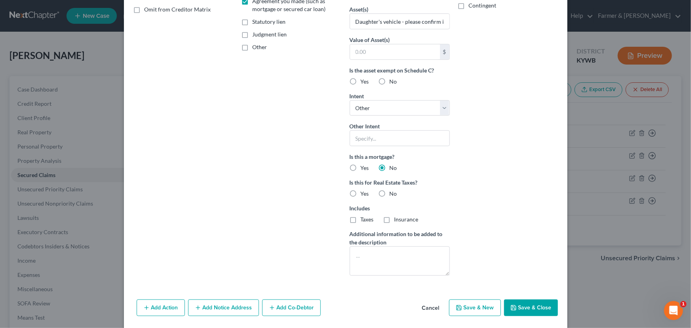
click at [390, 194] on label "No" at bounding box center [394, 194] width 8 height 8
click at [393, 194] on input "No" at bounding box center [395, 192] width 5 height 5
radio input "true"
click at [523, 207] on div "Arrearage Amount $ Belongs To * Select Debtor 1 Only Debtor 2 Only Debtor 1 And…" at bounding box center [508, 77] width 108 height 409
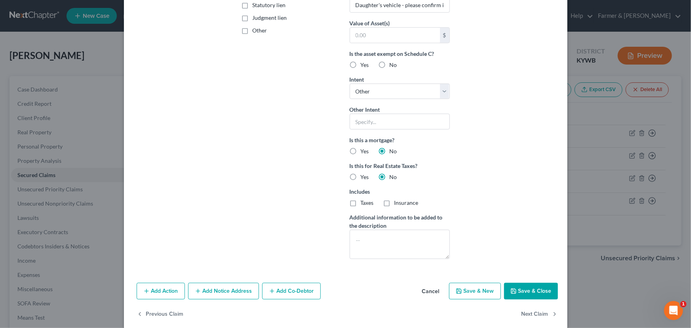
scroll to position [190, 0]
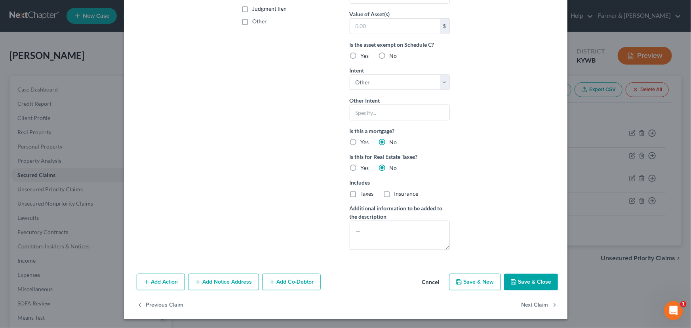
click at [300, 280] on button "Add Co-Debtor" at bounding box center [291, 282] width 59 height 17
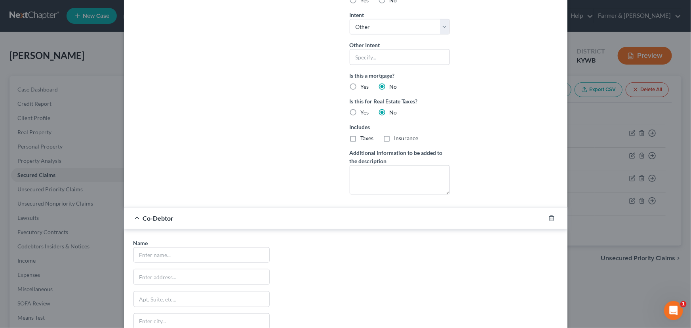
scroll to position [369, 0]
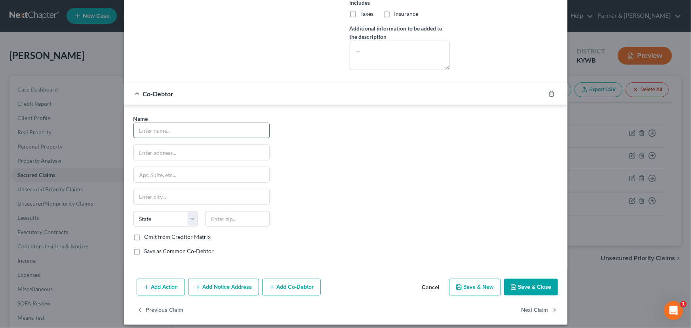
click at [152, 135] on input "text" at bounding box center [201, 130] width 135 height 15
type input "[PERSON_NAME]"
click at [179, 152] on input "text" at bounding box center [201, 152] width 135 height 15
paste input "[STREET_ADDRESS]"
type input "[STREET_ADDRESS]"
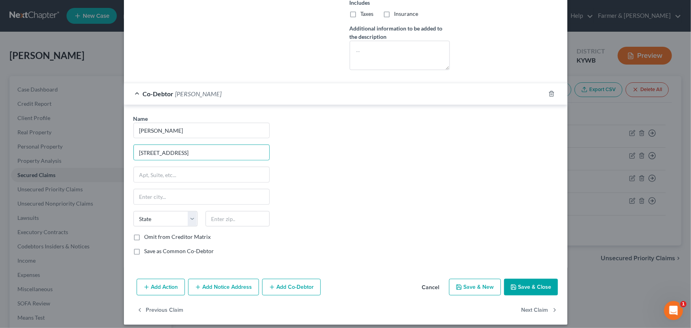
click at [281, 176] on div "Name * [PERSON_NAME] [STREET_ADDRESS][GEOGRAPHIC_DATA][US_STATE] CA CO CT DE DC…" at bounding box center [345, 187] width 432 height 147
click at [225, 216] on input "text" at bounding box center [237, 219] width 64 height 16
paste input "42261"
type input "42261"
click at [308, 205] on div "Name * [PERSON_NAME] [STREET_ADDRESS][GEOGRAPHIC_DATA][US_STATE] CA CO CT DE DC…" at bounding box center [345, 187] width 432 height 147
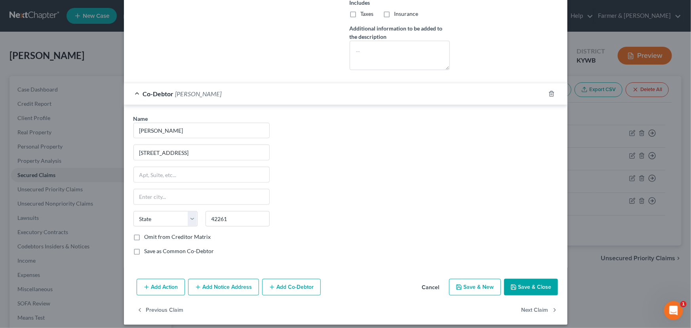
type input "Morgantown"
select select "18"
click at [192, 95] on span "[PERSON_NAME]" at bounding box center [198, 94] width 46 height 8
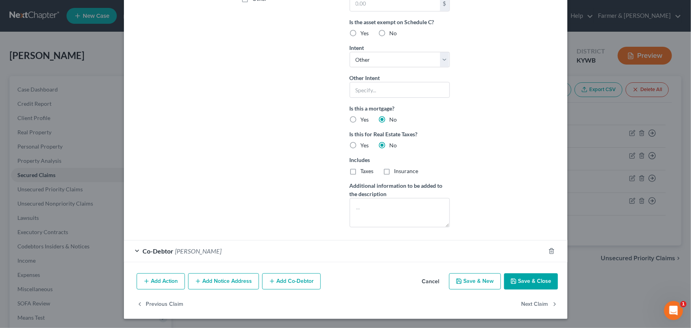
scroll to position [211, 0]
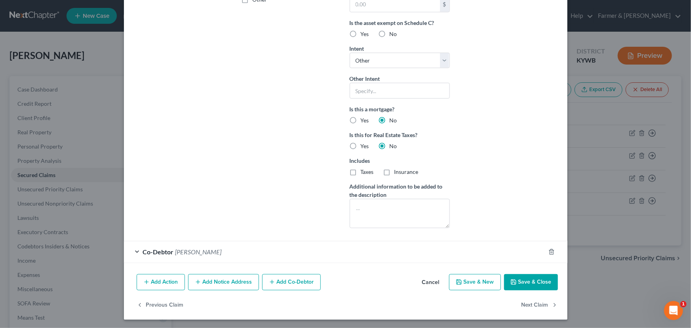
click at [222, 160] on div "Creditor * Morgantown Bank & Trust PO Box [GEOGRAPHIC_DATA] [US_STATE][GEOGRAPH…" at bounding box center [183, 29] width 108 height 409
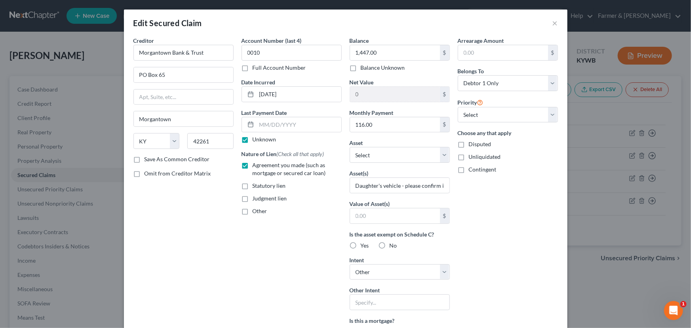
scroll to position [0, 0]
click at [475, 120] on select "Select 1st 2nd 3rd 4th 5th 6th 7th 8th 9th 10th 11th 12th 13th 14th 15th 16th 1…" at bounding box center [508, 115] width 100 height 16
select select "0"
click at [458, 107] on select "Select 1st 2nd 3rd 4th 5th 6th 7th 8th 9th 10th 11th 12th 13th 14th 15th 16th 1…" at bounding box center [508, 115] width 100 height 16
click at [493, 203] on div "Arrearage Amount $ Belongs To * Select Debtor 1 Only Debtor 2 Only Debtor 1 And…" at bounding box center [508, 240] width 108 height 409
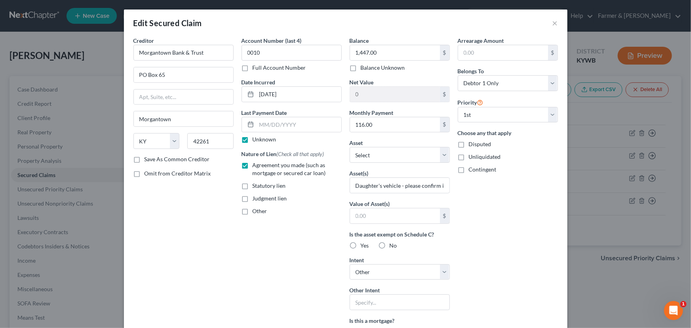
scroll to position [211, 0]
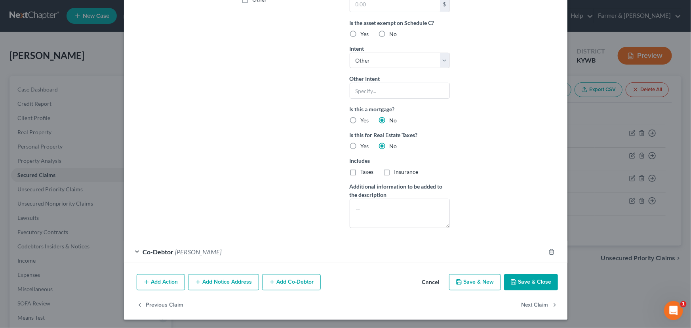
click at [515, 283] on button "Save & Close" at bounding box center [531, 282] width 54 height 17
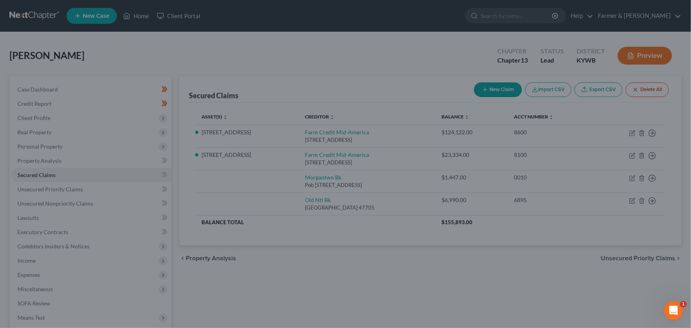
scroll to position [125, 0]
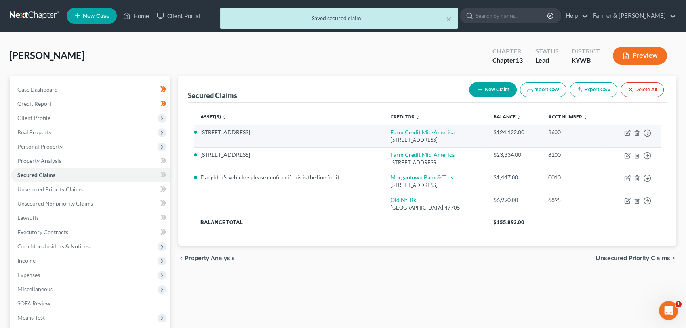
click at [390, 135] on link "Farm Credit Mid-America" at bounding box center [422, 132] width 64 height 7
select select "18"
select select "4"
select select "0"
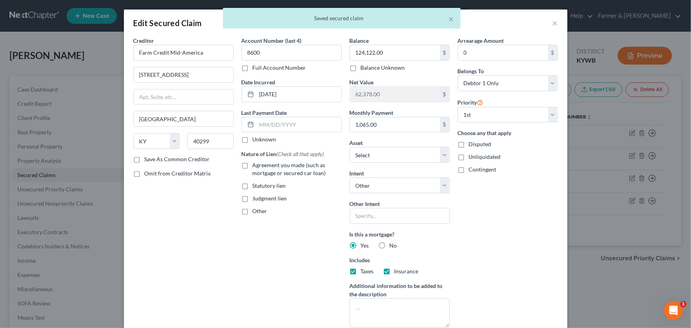
drag, startPoint x: 243, startPoint y: 142, endPoint x: 247, endPoint y: 152, distance: 11.5
click at [253, 141] on label "Unknown" at bounding box center [265, 139] width 24 height 8
click at [256, 141] on input "Unknown" at bounding box center [258, 137] width 5 height 5
checkbox input "true"
click at [253, 164] on label "Agreement you made (such as mortgage or secured car loan)" at bounding box center [297, 169] width 89 height 16
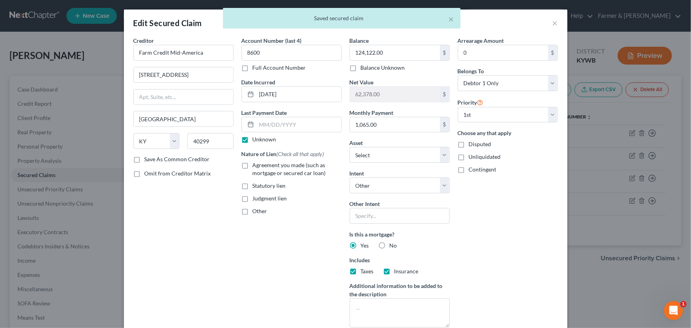
click at [256, 164] on input "Agreement you made (such as mortgage or secured car loan)" at bounding box center [258, 163] width 5 height 5
checkbox input "true"
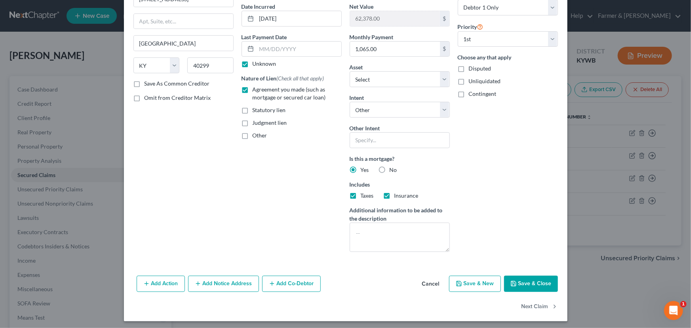
scroll to position [78, 0]
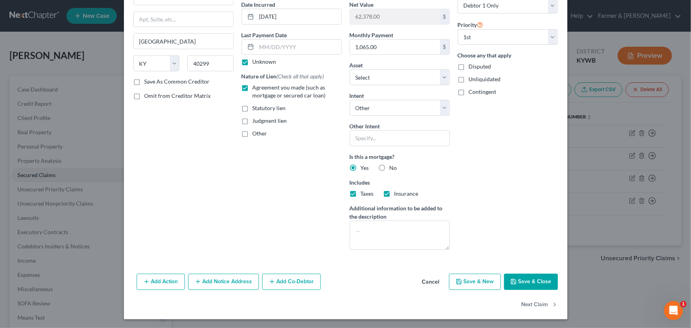
click at [516, 280] on button "Save & Close" at bounding box center [531, 282] width 54 height 17
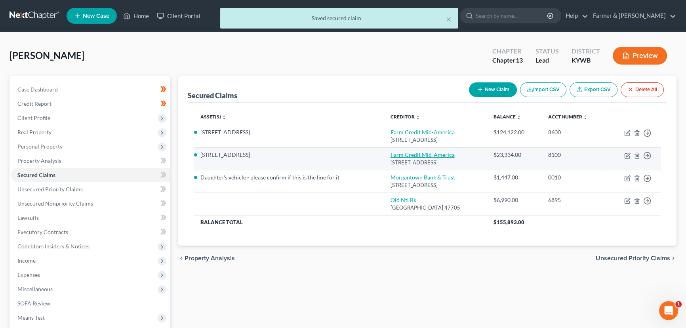
click at [422, 156] on link "Farm Credit Mid-America" at bounding box center [422, 154] width 64 height 7
select select "18"
select select "4"
select select "0"
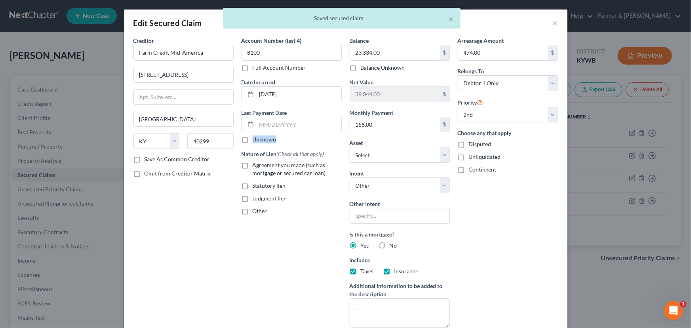
click at [253, 140] on label "Unknown" at bounding box center [265, 139] width 24 height 8
click at [253, 165] on label "Agreement you made (such as mortgage or secured car loan)" at bounding box center [297, 169] width 89 height 16
click at [256, 165] on input "Agreement you made (such as mortgage or secured car loan)" at bounding box center [258, 163] width 5 height 5
checkbox input "true"
click at [253, 139] on label "Unknown" at bounding box center [265, 139] width 24 height 8
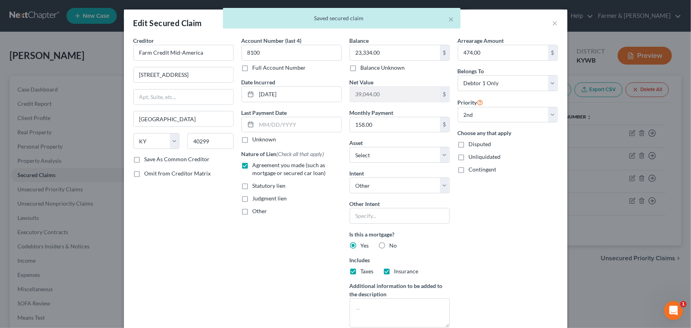
click at [256, 139] on input "Unknown" at bounding box center [258, 137] width 5 height 5
checkbox input "true"
click at [503, 230] on div "Arrearage Amount 474.00 $ Belongs To * Select Debtor 1 Only Debtor 2 Only Debto…" at bounding box center [508, 184] width 108 height 297
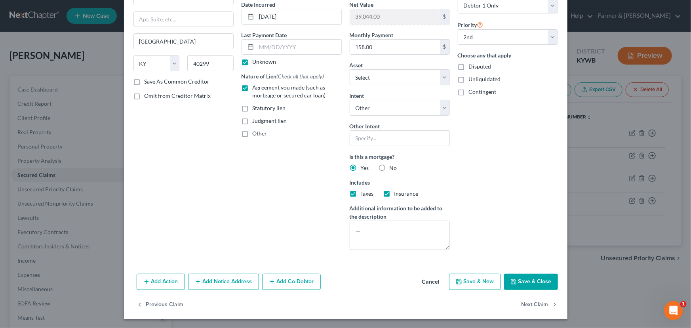
click at [523, 282] on button "Save & Close" at bounding box center [531, 282] width 54 height 17
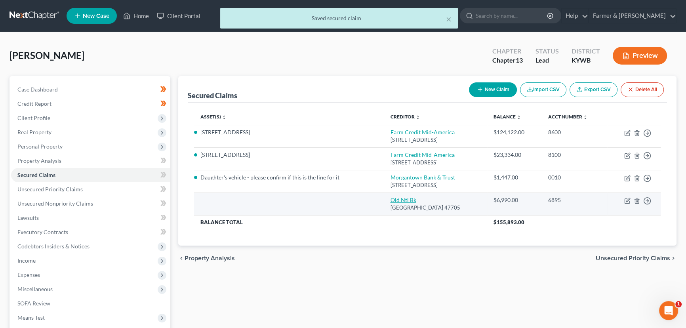
click at [390, 199] on link "Old Ntl Bk" at bounding box center [403, 199] width 26 height 7
select select "15"
select select "0"
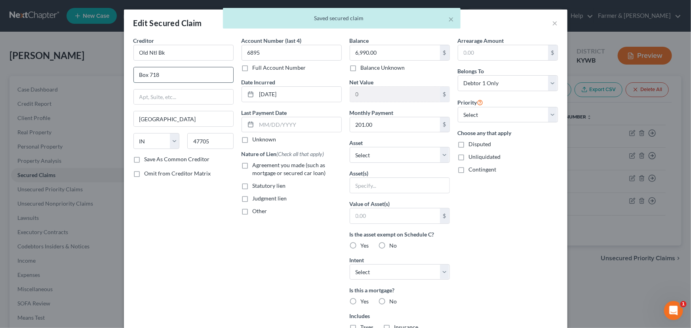
click at [135, 74] on input "Box 718" at bounding box center [183, 74] width 99 height 15
type input "PO Box 718"
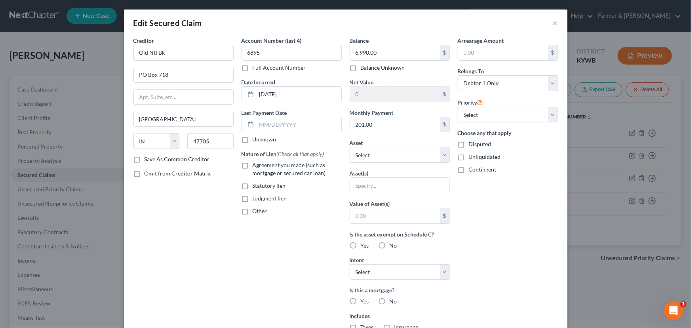
click at [174, 229] on div "Creditor * Old Ntl Bk PO Box 718 [GEOGRAPHIC_DATA] [US_STATE] AK AR [GEOGRAPHIC…" at bounding box center [183, 212] width 108 height 353
drag, startPoint x: 241, startPoint y: 143, endPoint x: 242, endPoint y: 163, distance: 20.6
click at [253, 143] on label "Unknown" at bounding box center [265, 139] width 24 height 8
click at [256, 141] on input "Unknown" at bounding box center [258, 137] width 5 height 5
checkbox input "true"
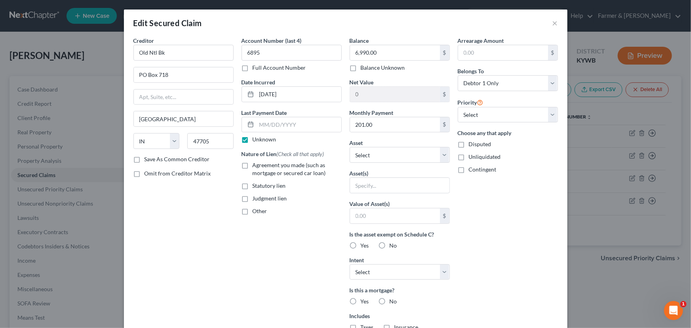
click at [253, 166] on label "Agreement you made (such as mortgage or secured car loan)" at bounding box center [297, 169] width 89 height 16
click at [256, 166] on input "Agreement you made (such as mortgage or secured car loan)" at bounding box center [258, 163] width 5 height 5
checkbox input "true"
click at [166, 55] on input "Old Ntl Bk" at bounding box center [183, 53] width 100 height 16
type input "Old National Bank"
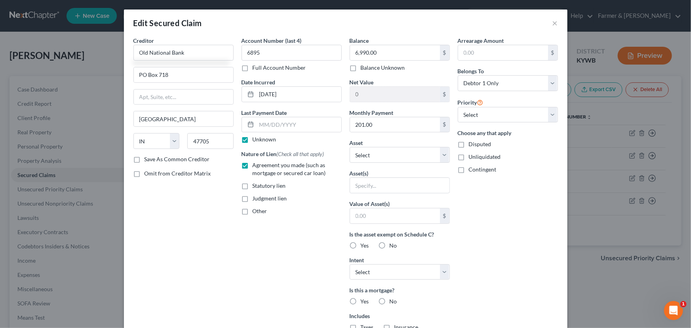
click at [186, 234] on div "Creditor * Old National Bank PO Box 718 [GEOGRAPHIC_DATA] [US_STATE] AK AR [GEO…" at bounding box center [183, 212] width 108 height 353
click at [489, 257] on div "Arrearage Amount $ Belongs To * Select Debtor 1 Only Debtor 2 Only Debtor 1 And…" at bounding box center [508, 212] width 108 height 353
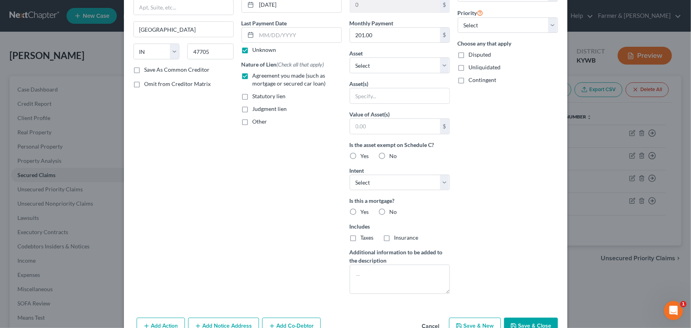
scroll to position [134, 0]
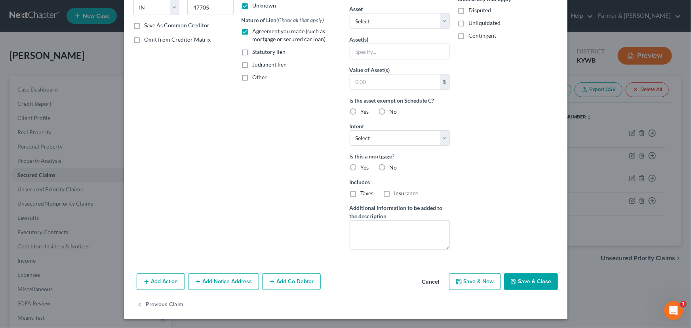
click at [390, 166] on label "No" at bounding box center [394, 167] width 8 height 8
click at [393, 166] on input "No" at bounding box center [395, 165] width 5 height 5
radio input "true"
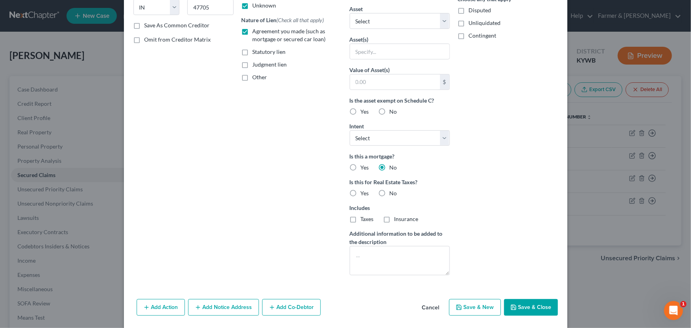
click at [381, 185] on label "Is this for Real Estate Taxes?" at bounding box center [400, 182] width 100 height 8
click at [390, 197] on label "No" at bounding box center [394, 193] width 8 height 8
click at [393, 194] on input "No" at bounding box center [395, 191] width 5 height 5
radio input "true"
click at [386, 139] on select "Select Surrender Redeem Reaffirm Avoid Other" at bounding box center [400, 138] width 100 height 16
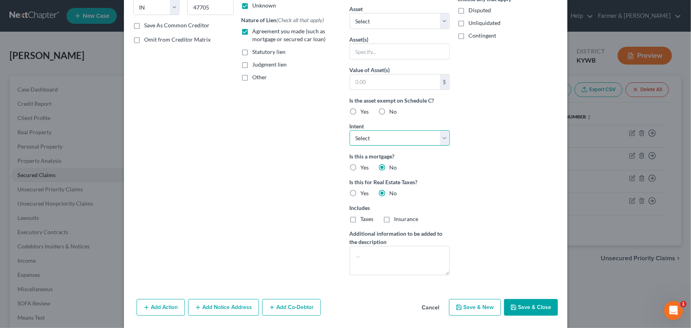
select select "4"
click at [350, 130] on select "Select Surrender Redeem Reaffirm Avoid Other" at bounding box center [400, 138] width 100 height 16
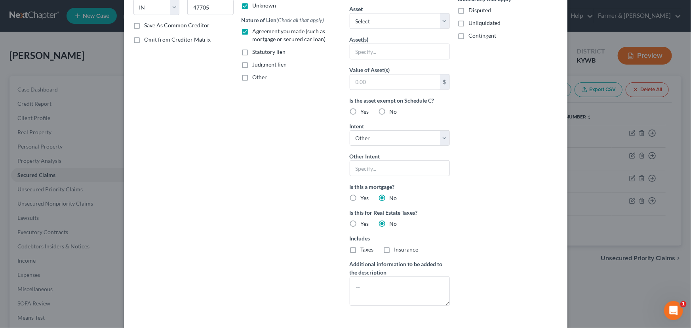
click at [477, 171] on div "Arrearage Amount $ Belongs To * Select Debtor 1 Only Debtor 2 Only Debtor 1 And…" at bounding box center [508, 107] width 108 height 409
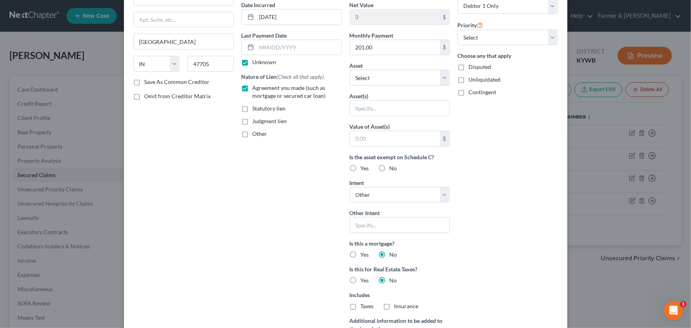
scroll to position [0, 0]
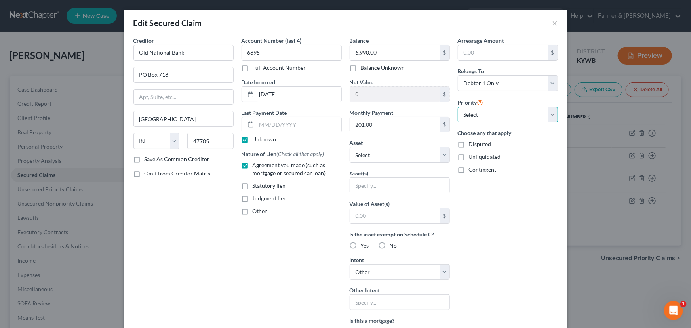
drag, startPoint x: 481, startPoint y: 117, endPoint x: 482, endPoint y: 122, distance: 4.5
click at [481, 117] on select "Select 1st 2nd 3rd 4th 5th 6th 7th 8th 9th 10th 11th 12th 13th 14th 15th 16th 1…" at bounding box center [508, 115] width 100 height 16
select select "0"
click at [458, 107] on select "Select 1st 2nd 3rd 4th 5th 6th 7th 8th 9th 10th 11th 12th 13th 14th 15th 16th 1…" at bounding box center [508, 115] width 100 height 16
click at [498, 209] on div "Arrearage Amount $ Belongs To * Select Debtor 1 Only Debtor 2 Only Debtor 1 And…" at bounding box center [508, 240] width 108 height 409
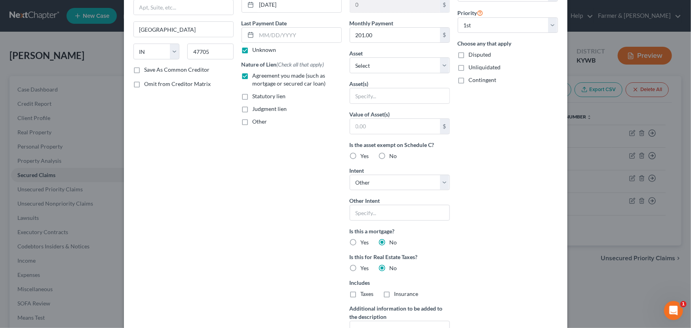
scroll to position [190, 0]
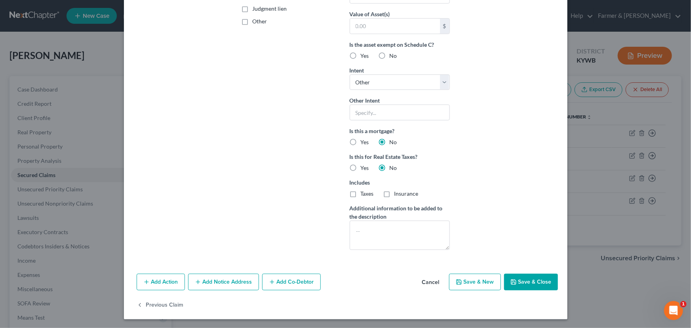
click at [523, 274] on button "Save & Close" at bounding box center [531, 282] width 54 height 17
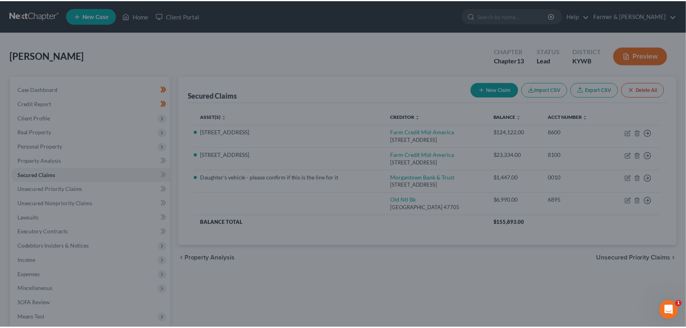
scroll to position [103, 0]
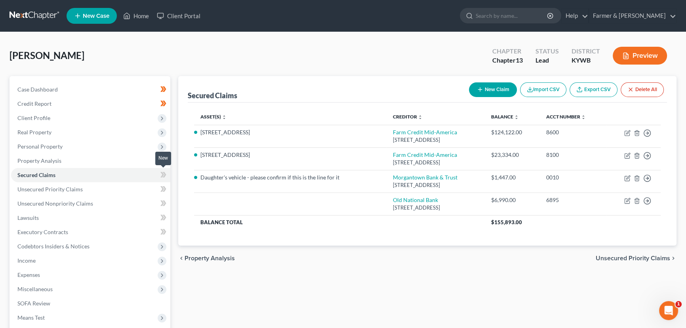
click at [165, 173] on icon at bounding box center [165, 175] width 4 height 6
click at [180, 179] on div "Secured Claims New Claim Import CSV Export CSV Delete All Asset(s) expand_more …" at bounding box center [427, 160] width 498 height 169
click at [44, 150] on span "Personal Property" at bounding box center [90, 146] width 159 height 14
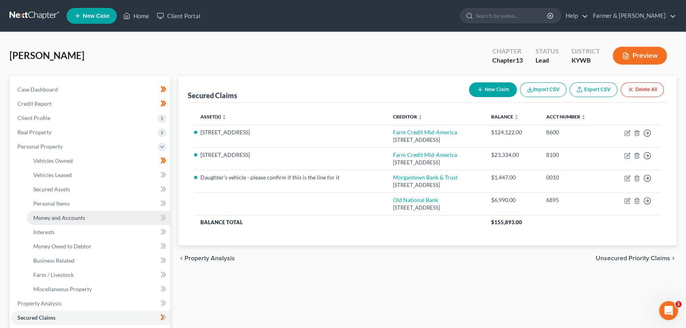
click at [67, 213] on link "Money and Accounts" at bounding box center [98, 218] width 143 height 14
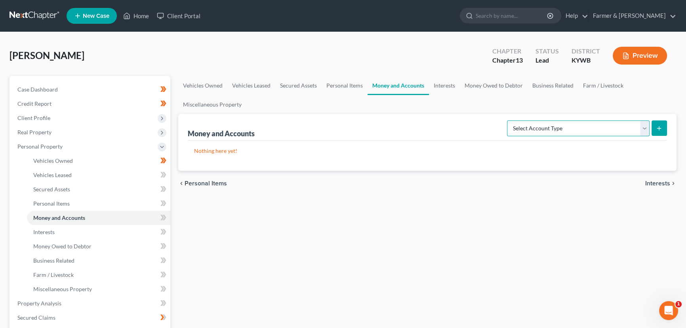
click at [520, 133] on select "Select Account Type Brokerage Cash on Hand Certificates of Deposit Checking Acc…" at bounding box center [578, 128] width 143 height 16
click at [508, 120] on select "Select Account Type Brokerage Cash on Hand Certificates of Deposit Checking Acc…" at bounding box center [578, 128] width 143 height 16
drag, startPoint x: 503, startPoint y: 218, endPoint x: 497, endPoint y: 218, distance: 5.6
click at [503, 218] on div "Vehicles Owned Vehicles Leased Secured Assets Personal Items Money and Accounts…" at bounding box center [427, 311] width 506 height 471
click at [551, 130] on select "Select Account Type Brokerage Cash on Hand Certificates of Deposit Checking Acc…" at bounding box center [578, 128] width 143 height 16
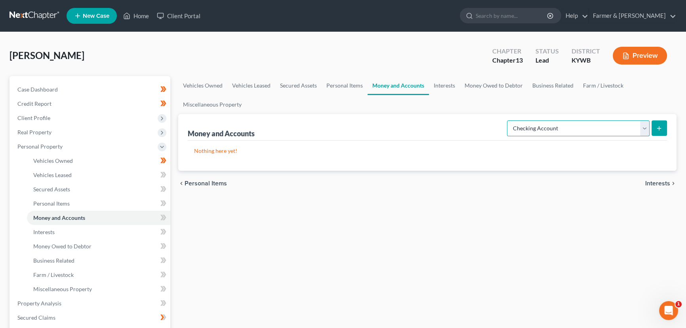
select select "money_market"
click at [508, 120] on select "Select Account Type Brokerage Cash on Hand Certificates of Deposit Checking Acc…" at bounding box center [578, 128] width 143 height 16
click at [656, 127] on icon "submit" at bounding box center [659, 128] width 6 height 6
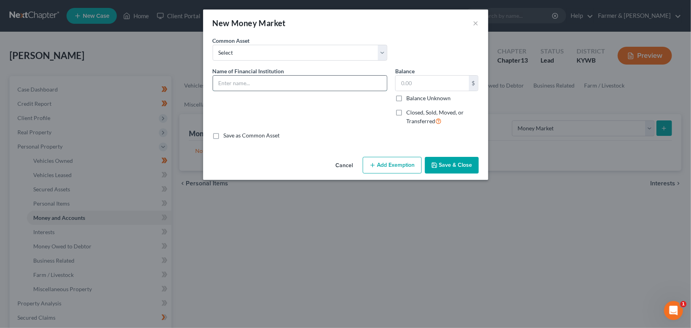
click at [277, 83] on input "text" at bounding box center [300, 83] width 174 height 15
type input "PayPal"
click at [429, 162] on button "Save & Close" at bounding box center [452, 165] width 54 height 17
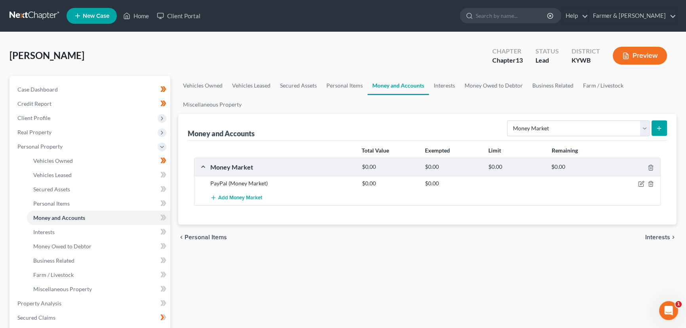
click at [654, 131] on button "submit" at bounding box center [658, 127] width 15 height 15
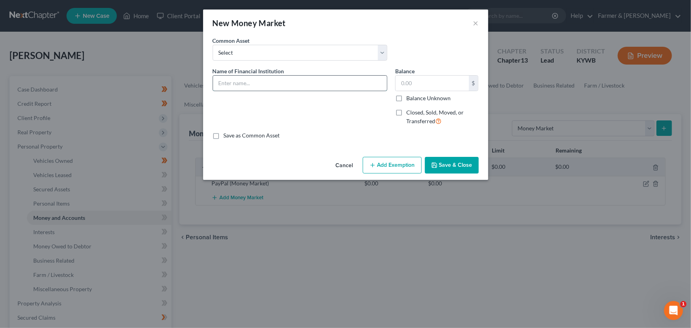
click at [249, 83] on input "text" at bounding box center [300, 83] width 174 height 15
type input "Venmo"
click at [439, 168] on button "Save & Close" at bounding box center [452, 165] width 54 height 17
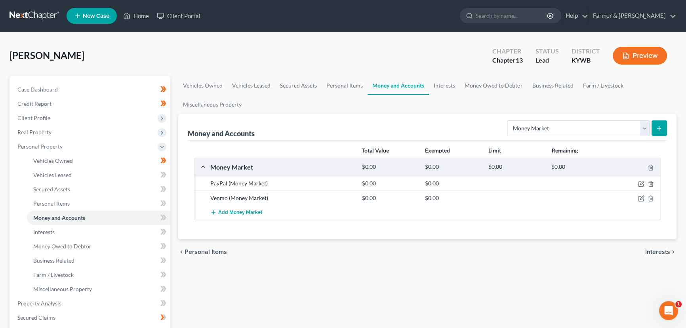
click at [658, 129] on icon "submit" at bounding box center [659, 128] width 6 height 6
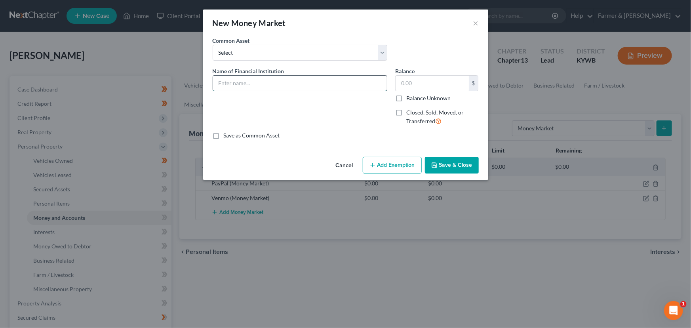
click at [271, 85] on input "text" at bounding box center [300, 83] width 174 height 15
type input "Cash App *"
click at [453, 167] on button "Save & Close" at bounding box center [452, 165] width 54 height 17
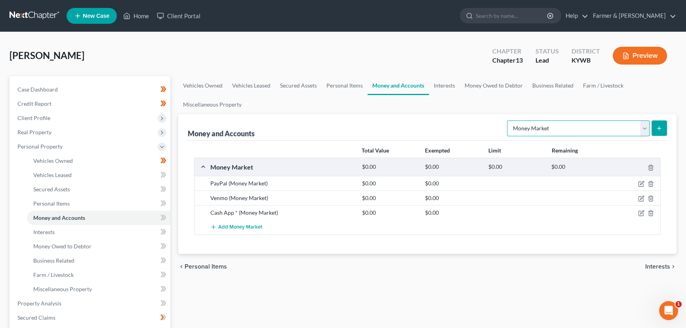
click at [610, 129] on select "Select Account Type Brokerage Cash on Hand Certificates of Deposit Checking Acc…" at bounding box center [578, 128] width 143 height 16
select select "checking"
click at [508, 120] on select "Select Account Type Brokerage Cash on Hand Certificates of Deposit Checking Acc…" at bounding box center [578, 128] width 143 height 16
click at [661, 131] on button "submit" at bounding box center [658, 127] width 15 height 15
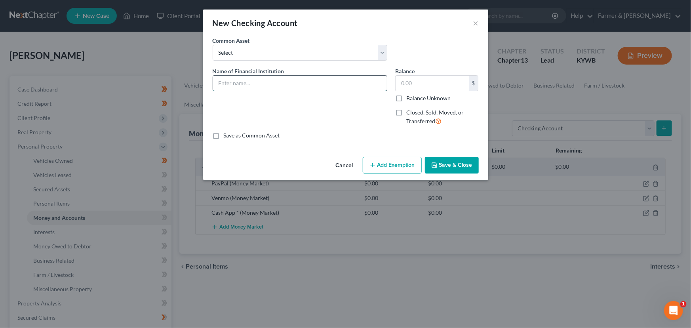
click at [300, 82] on input "text" at bounding box center [300, 83] width 174 height 15
click at [310, 107] on div "Name of Financial Institution * People's Bank *5695" at bounding box center [300, 99] width 182 height 65
click at [365, 80] on input "People's Bank *5695" at bounding box center [300, 83] width 174 height 15
type input "People's Bank *5695 (negative balance)"
click at [438, 162] on button "Save & Close" at bounding box center [452, 165] width 54 height 17
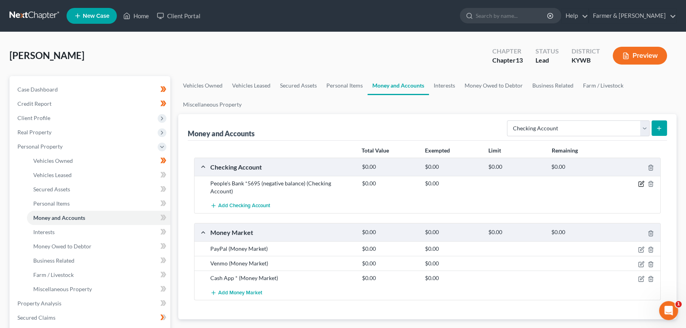
click at [640, 182] on icon "button" at bounding box center [641, 184] width 6 height 6
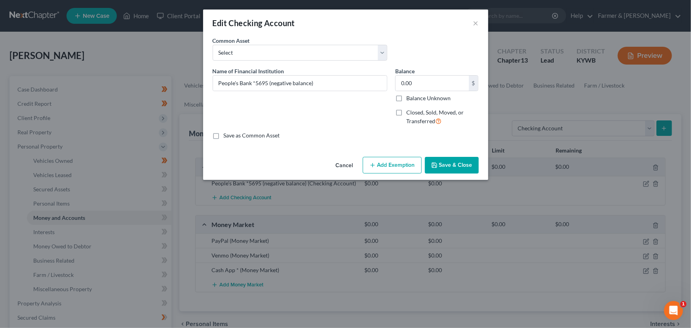
click at [343, 165] on button "Cancel" at bounding box center [344, 166] width 30 height 16
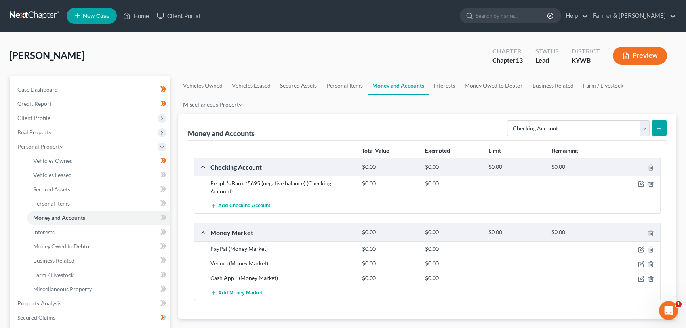
click at [254, 43] on div "[PERSON_NAME] Upgraded Chapter Chapter 13 Status Lead District [GEOGRAPHIC_DATA…" at bounding box center [343, 59] width 667 height 34
click at [171, 55] on div "[PERSON_NAME] Upgraded Chapter Chapter 13 Status Lead District [GEOGRAPHIC_DATA…" at bounding box center [343, 59] width 667 height 34
click at [556, 130] on select "Select Account Type Brokerage Cash on Hand Certificates of Deposit Checking Acc…" at bounding box center [578, 128] width 143 height 16
select select "money_market"
click at [508, 120] on select "Select Account Type Brokerage Cash on Hand Certificates of Deposit Checking Acc…" at bounding box center [578, 128] width 143 height 16
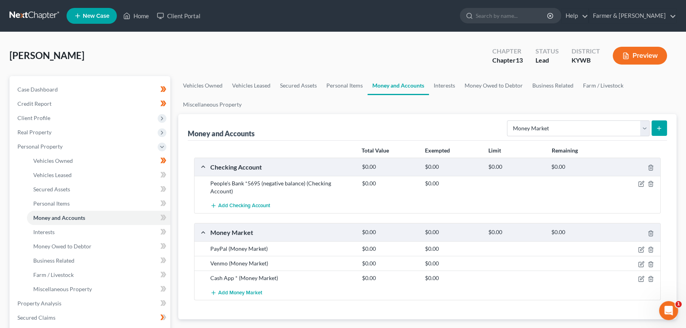
click at [662, 127] on button "submit" at bounding box center [658, 127] width 15 height 15
